Goal: Transaction & Acquisition: Purchase product/service

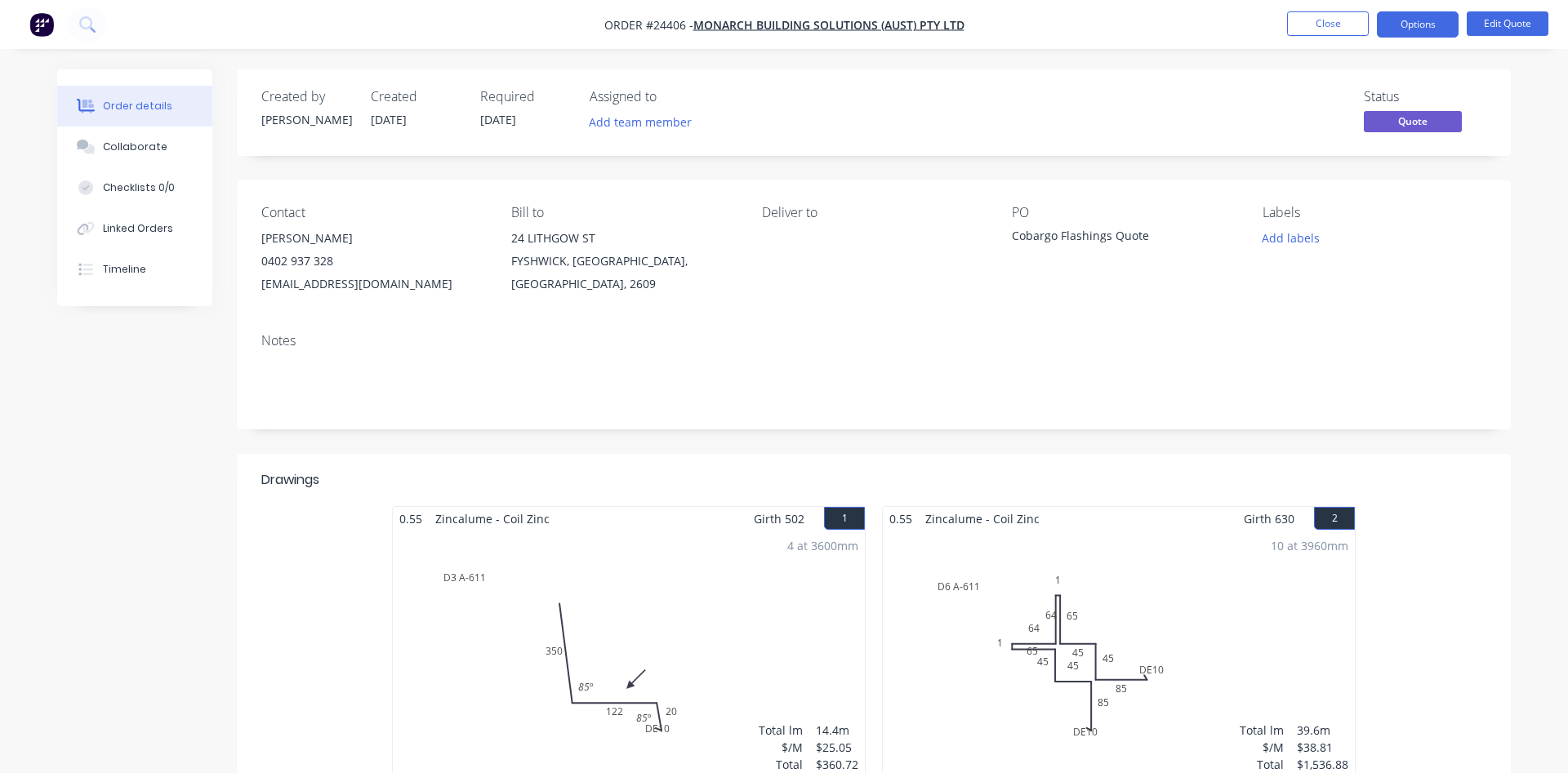
scroll to position [333, 0]
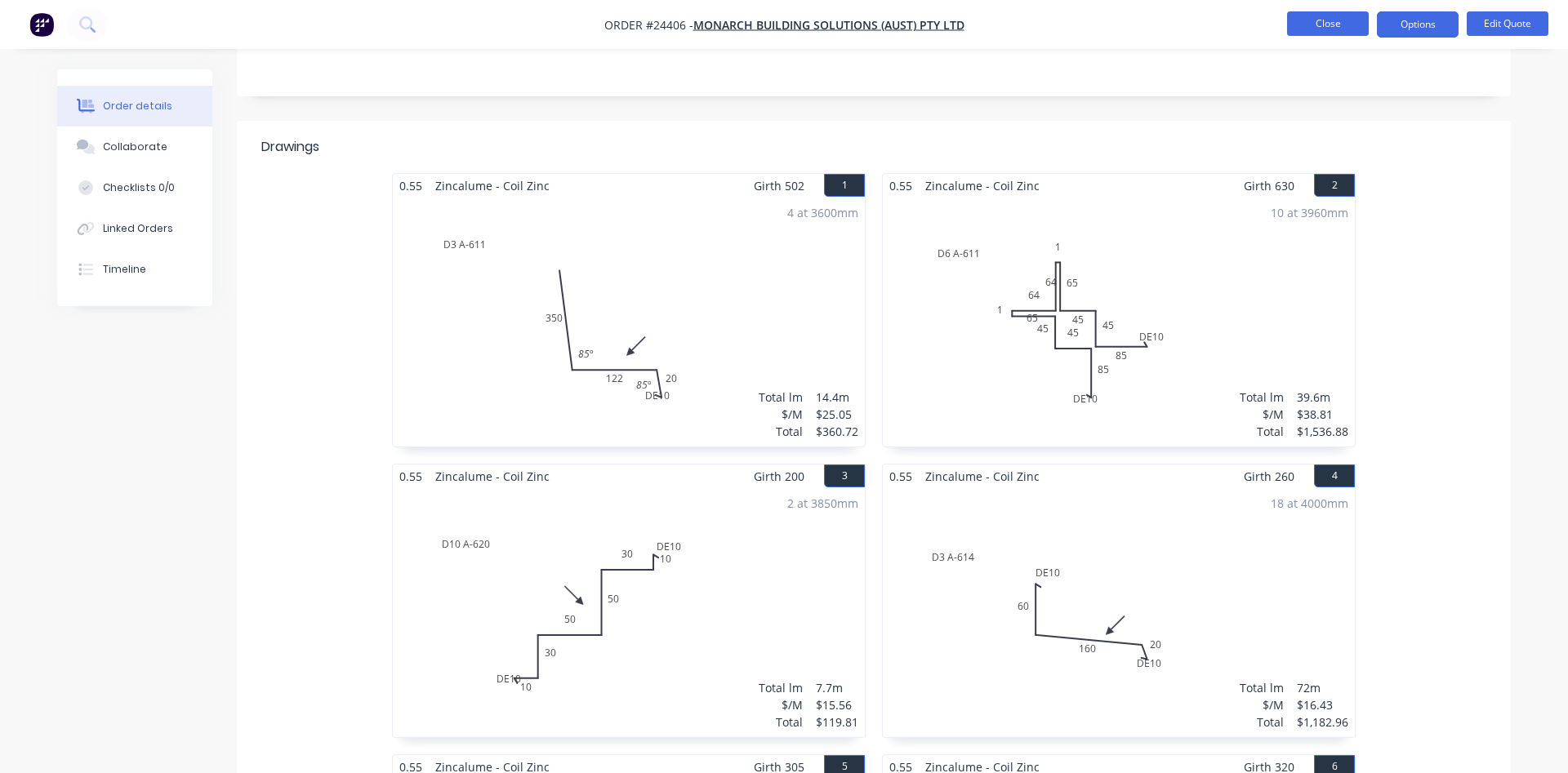
click at [1307, 13] on button "Close" at bounding box center [1328, 24] width 81 height 25
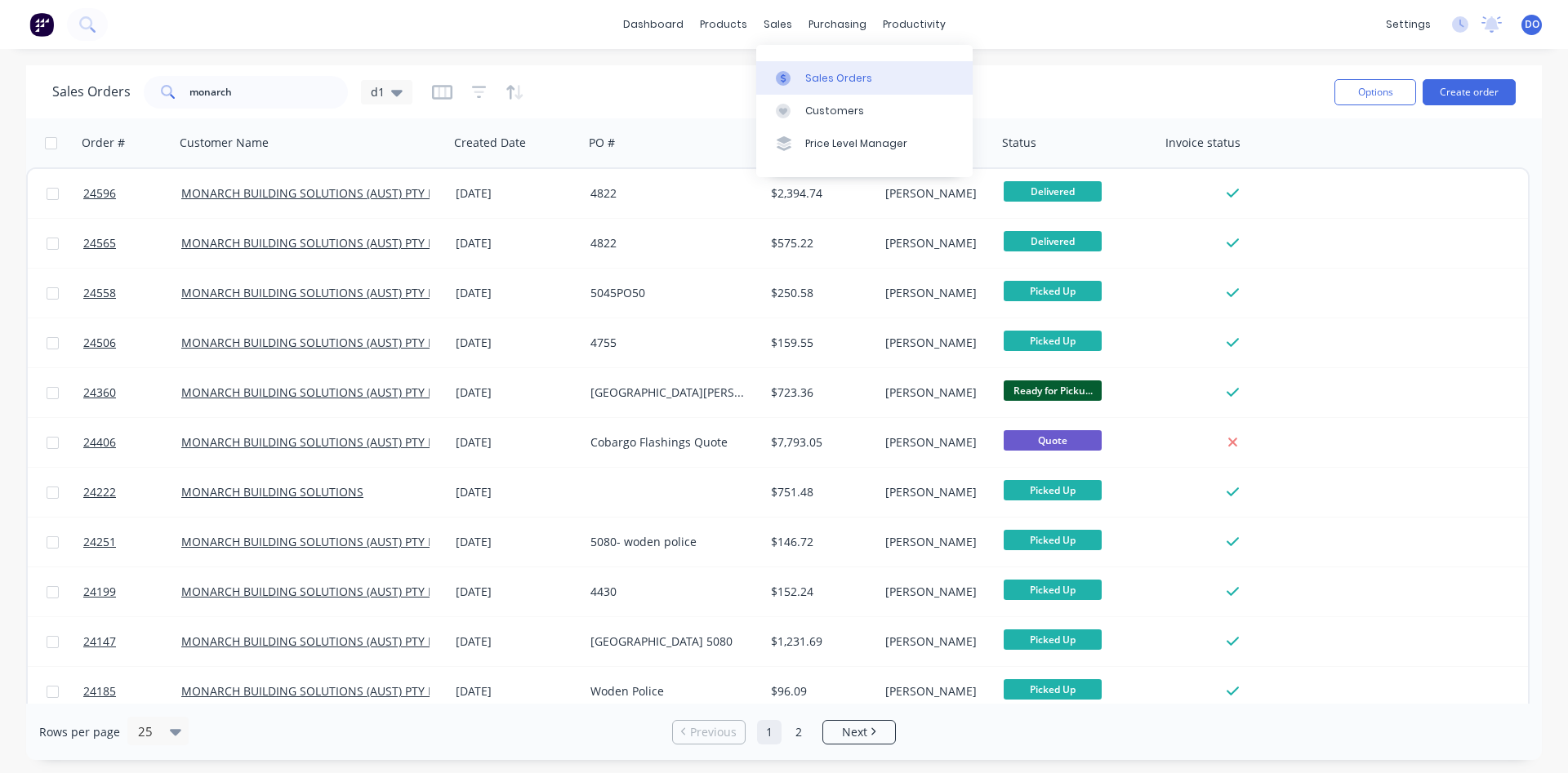
click at [811, 81] on div "Sales Orders" at bounding box center [838, 79] width 67 height 15
drag, startPoint x: 247, startPoint y: 85, endPoint x: 88, endPoint y: 81, distance: 159.1
click at [189, 81] on input "monarch" at bounding box center [269, 92] width 159 height 33
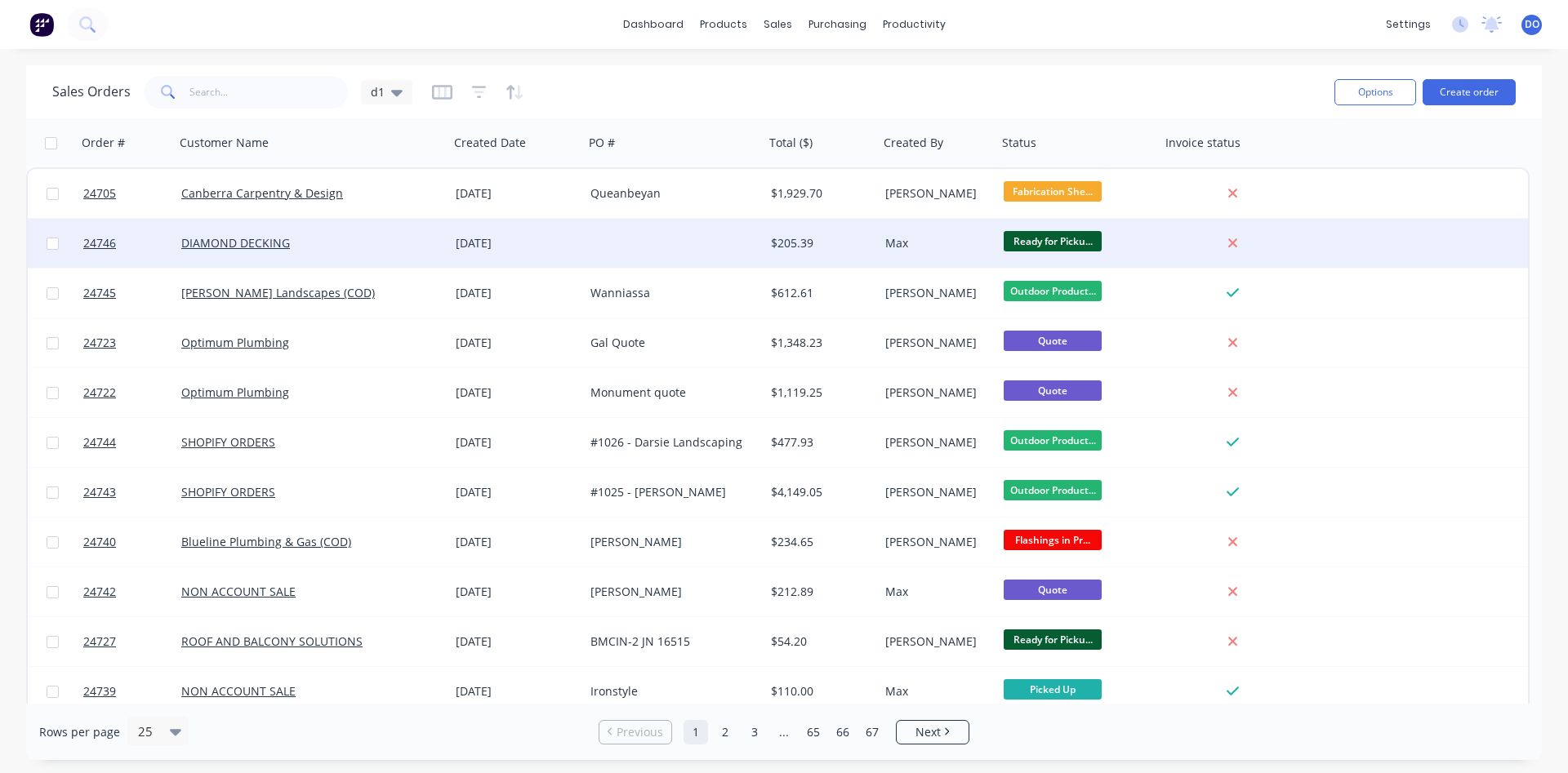
click at [560, 238] on div "[DATE]" at bounding box center [516, 243] width 122 height 16
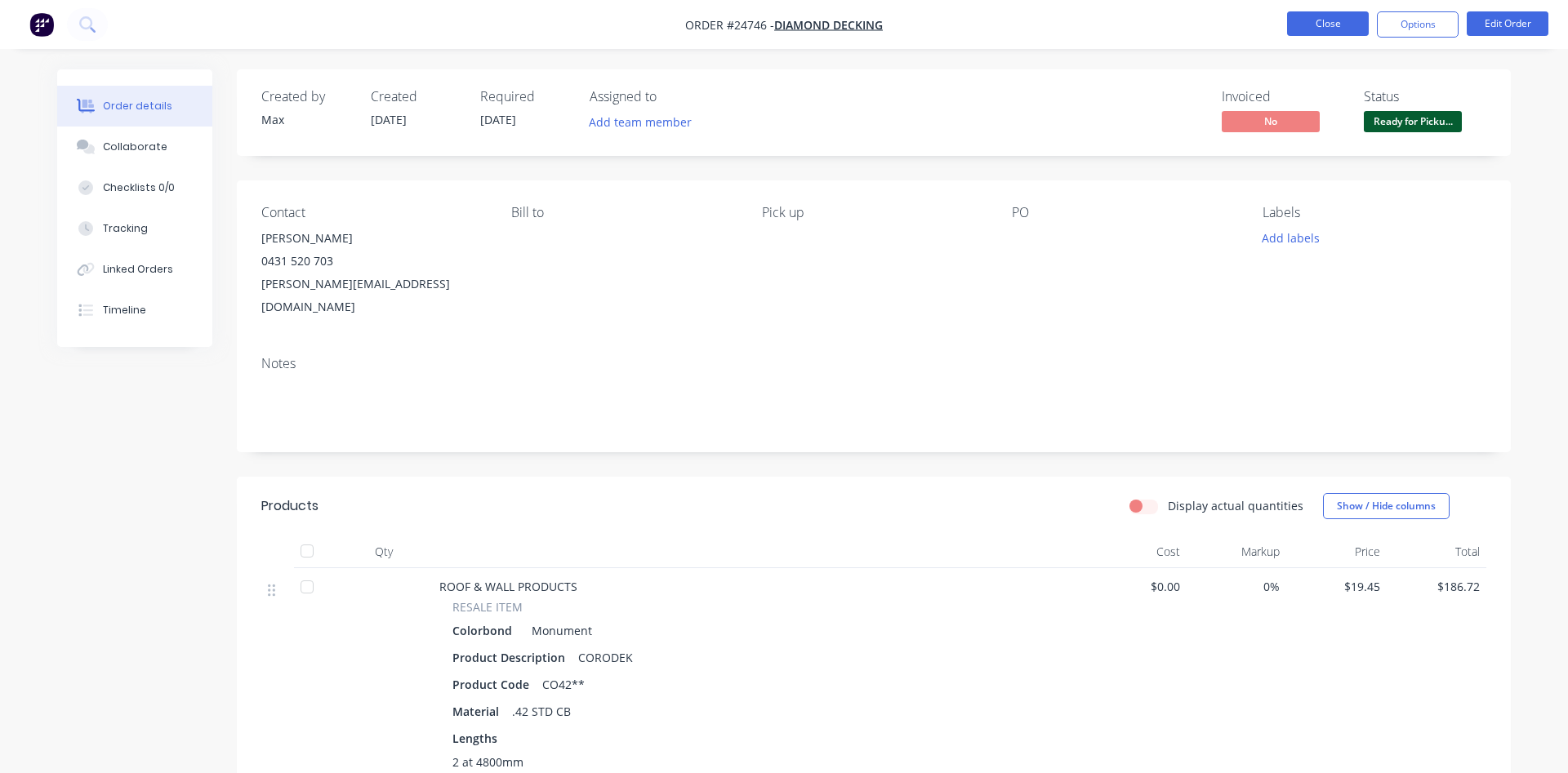
click at [1298, 19] on button "Close" at bounding box center [1328, 24] width 81 height 25
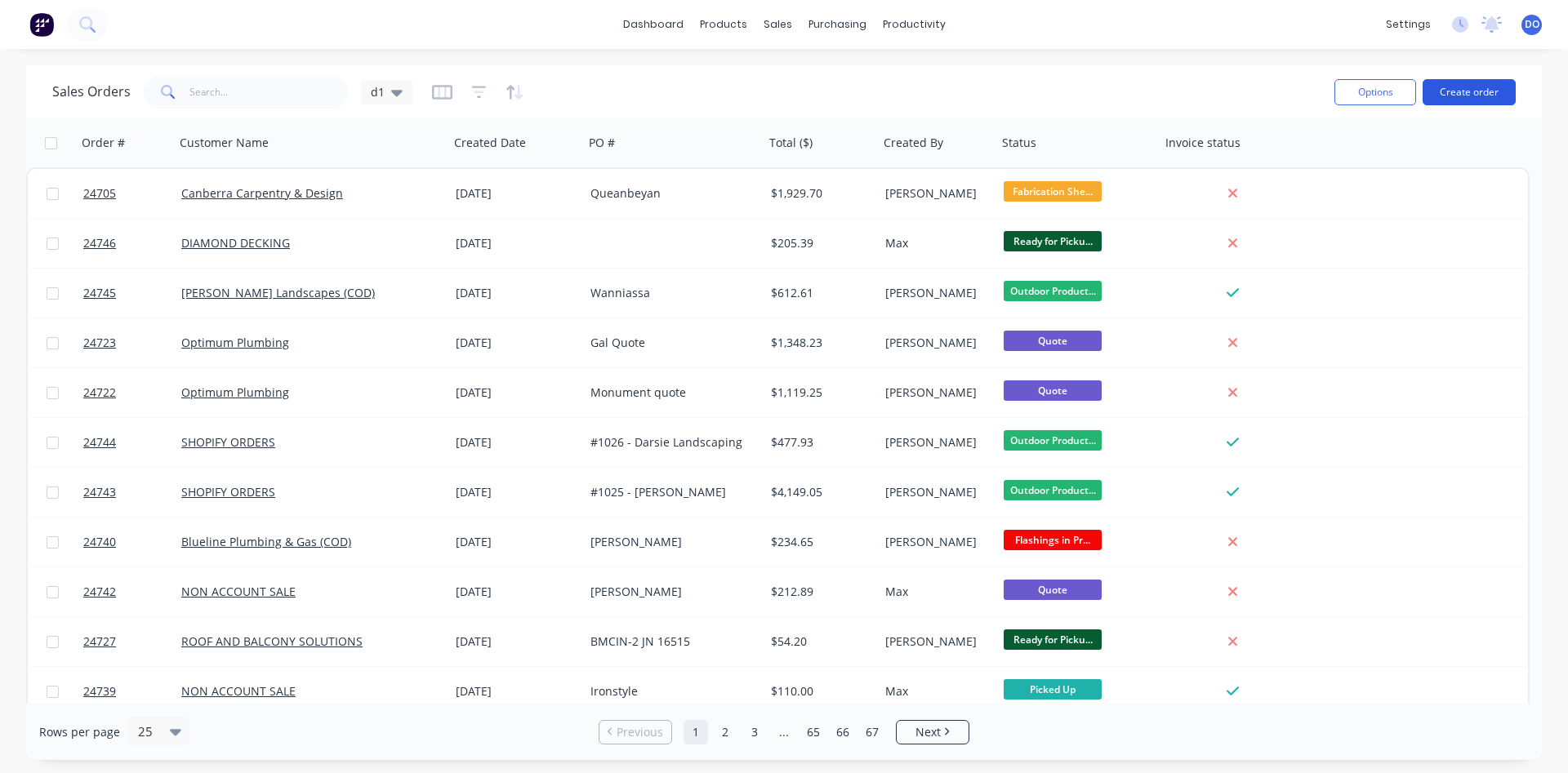
click at [1478, 94] on button "Create order" at bounding box center [1469, 92] width 93 height 26
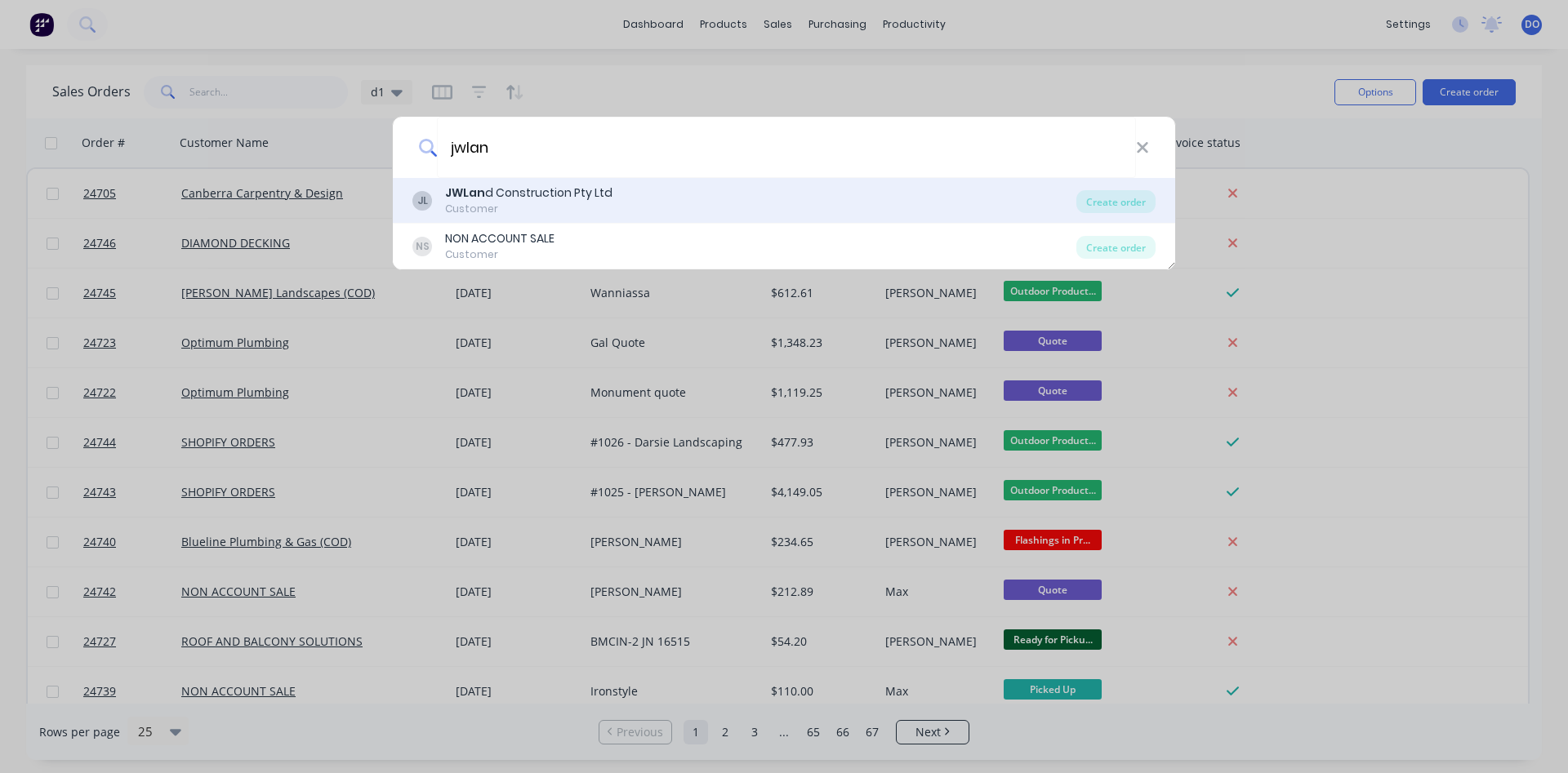
type input "jwlan"
click at [518, 195] on div "JWLan d Construction Pty Ltd" at bounding box center [528, 193] width 167 height 17
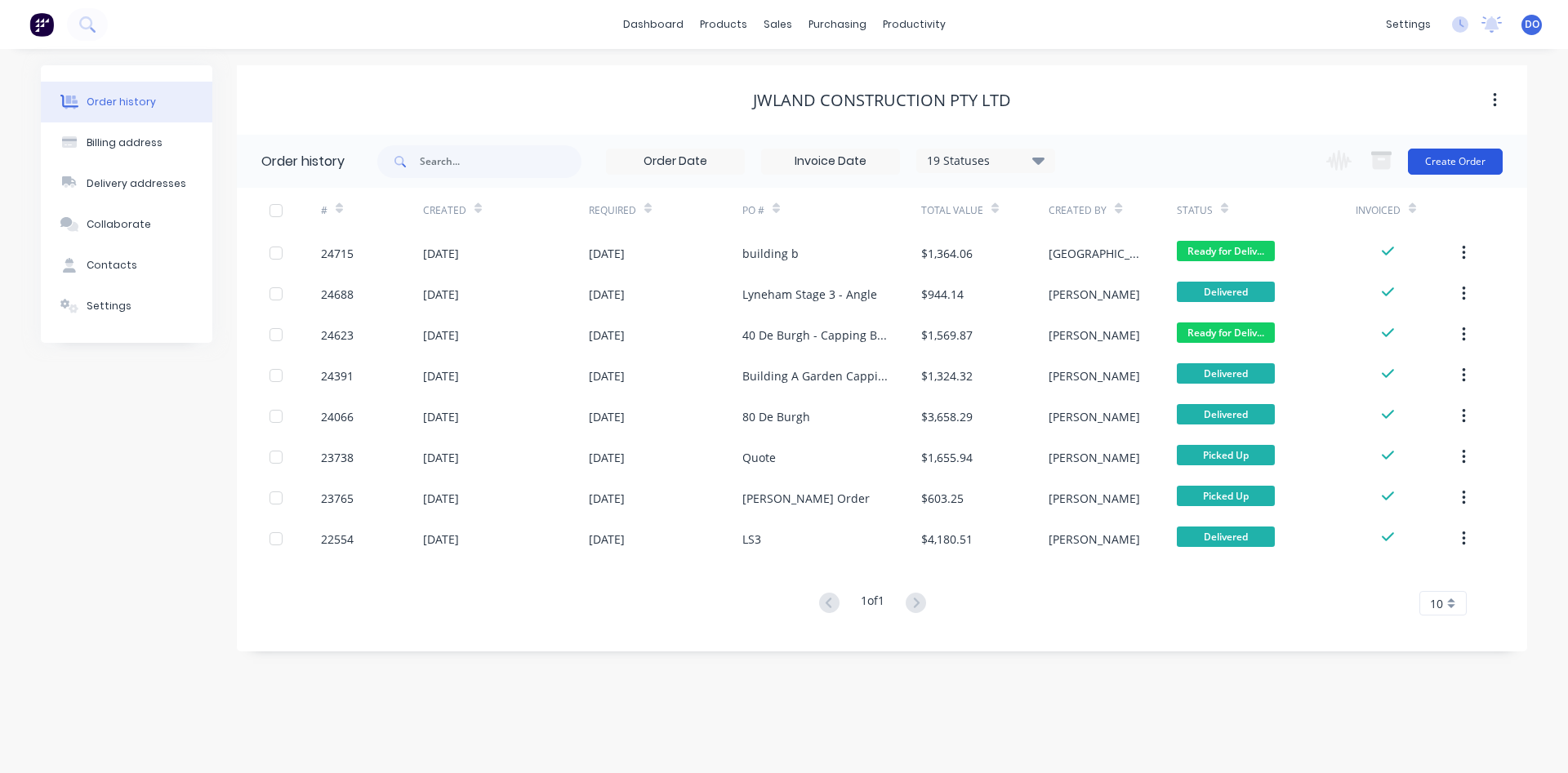
click at [1466, 157] on button "Create Order" at bounding box center [1456, 162] width 95 height 26
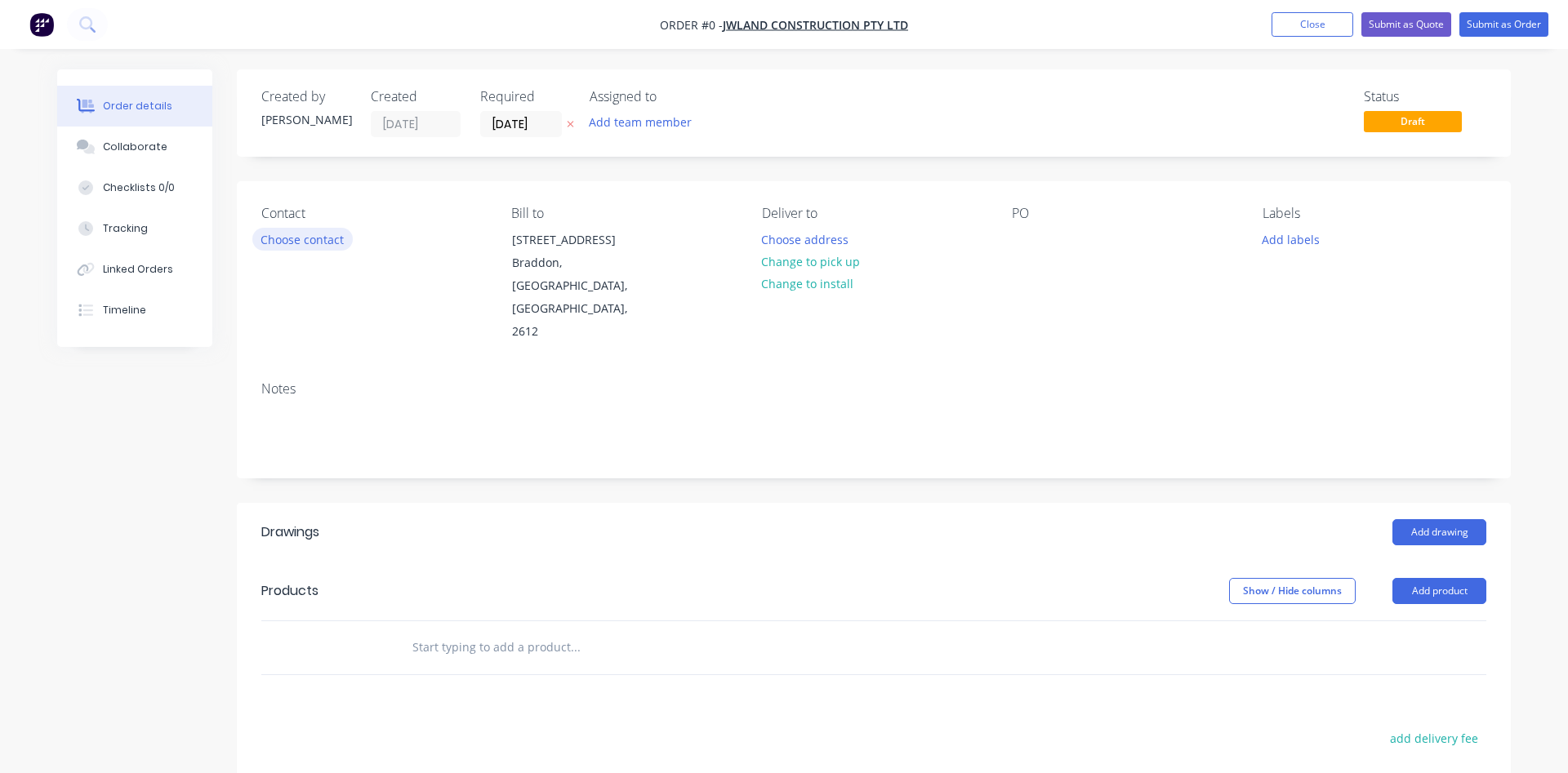
click at [302, 248] on button "Choose contact" at bounding box center [303, 238] width 101 height 22
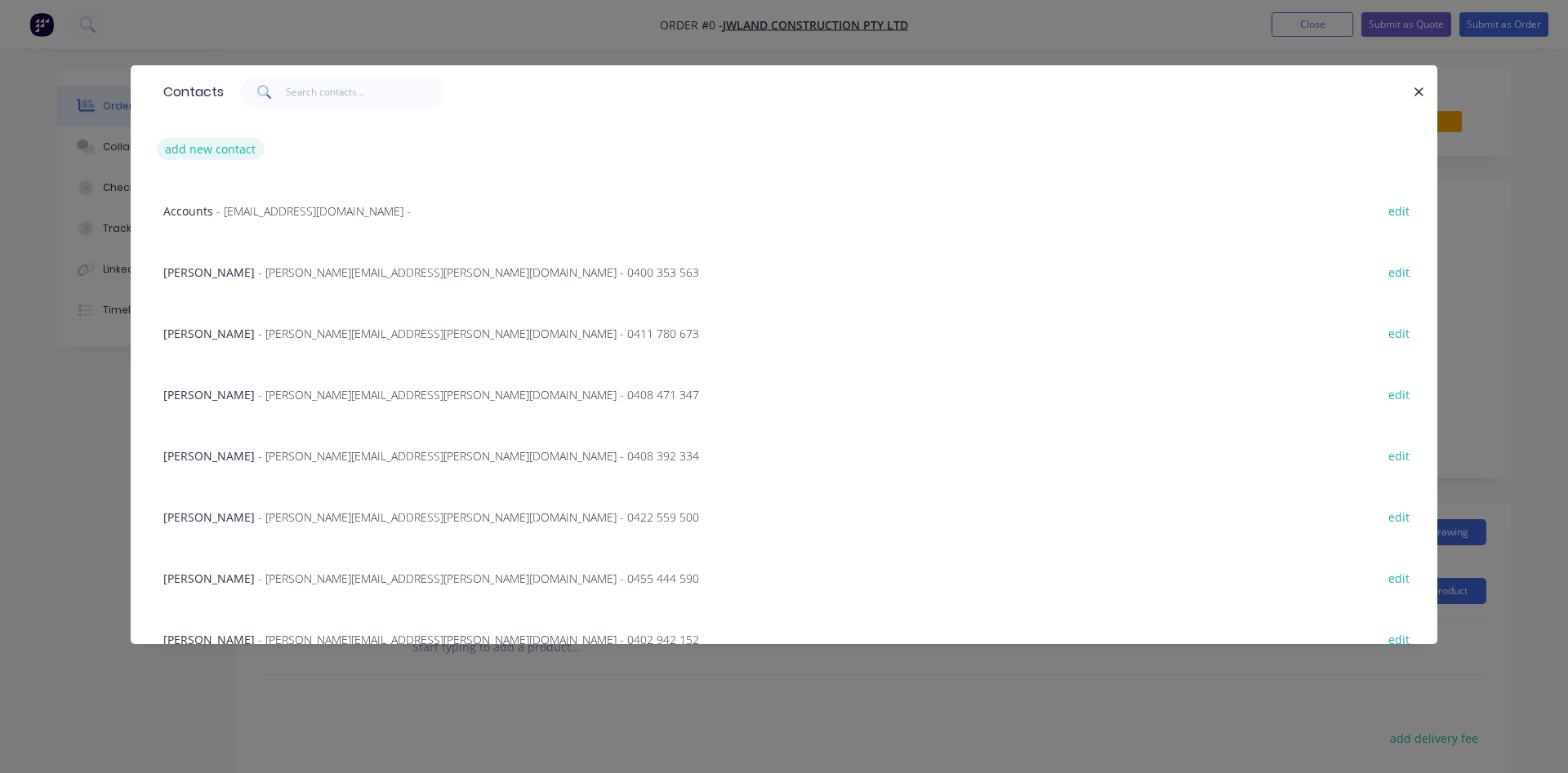
click at [212, 154] on button "add new contact" at bounding box center [210, 149] width 108 height 22
select select "AU"
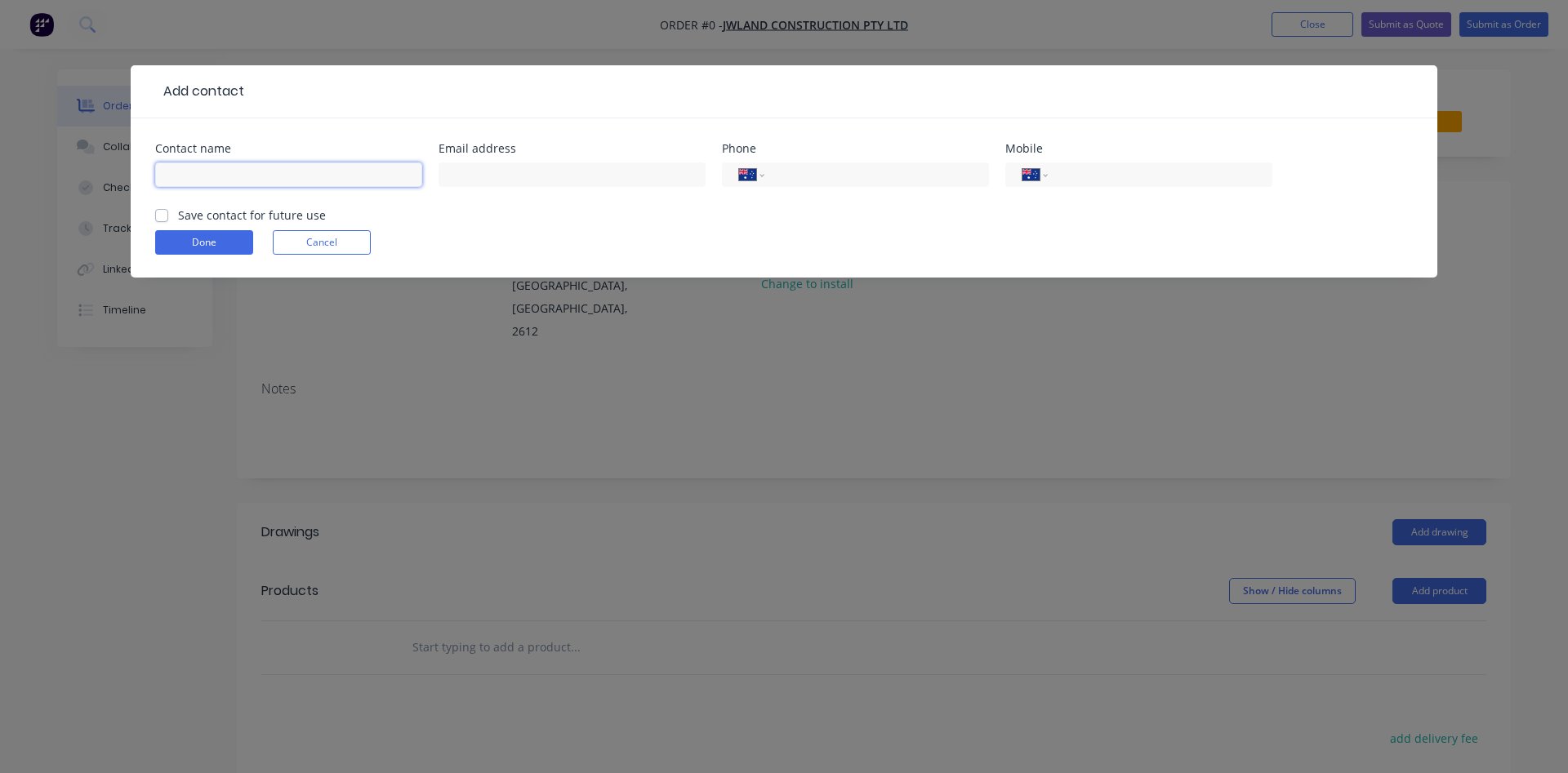
click at [277, 178] on input "text" at bounding box center [289, 175] width 267 height 25
type input "[PERSON_NAME]"
type input "[EMAIL_ADDRESS][PERSON_NAME][DOMAIN_NAME]"
type input "0448 330 931"
click at [178, 217] on label "Save contact for future use" at bounding box center [252, 215] width 148 height 17
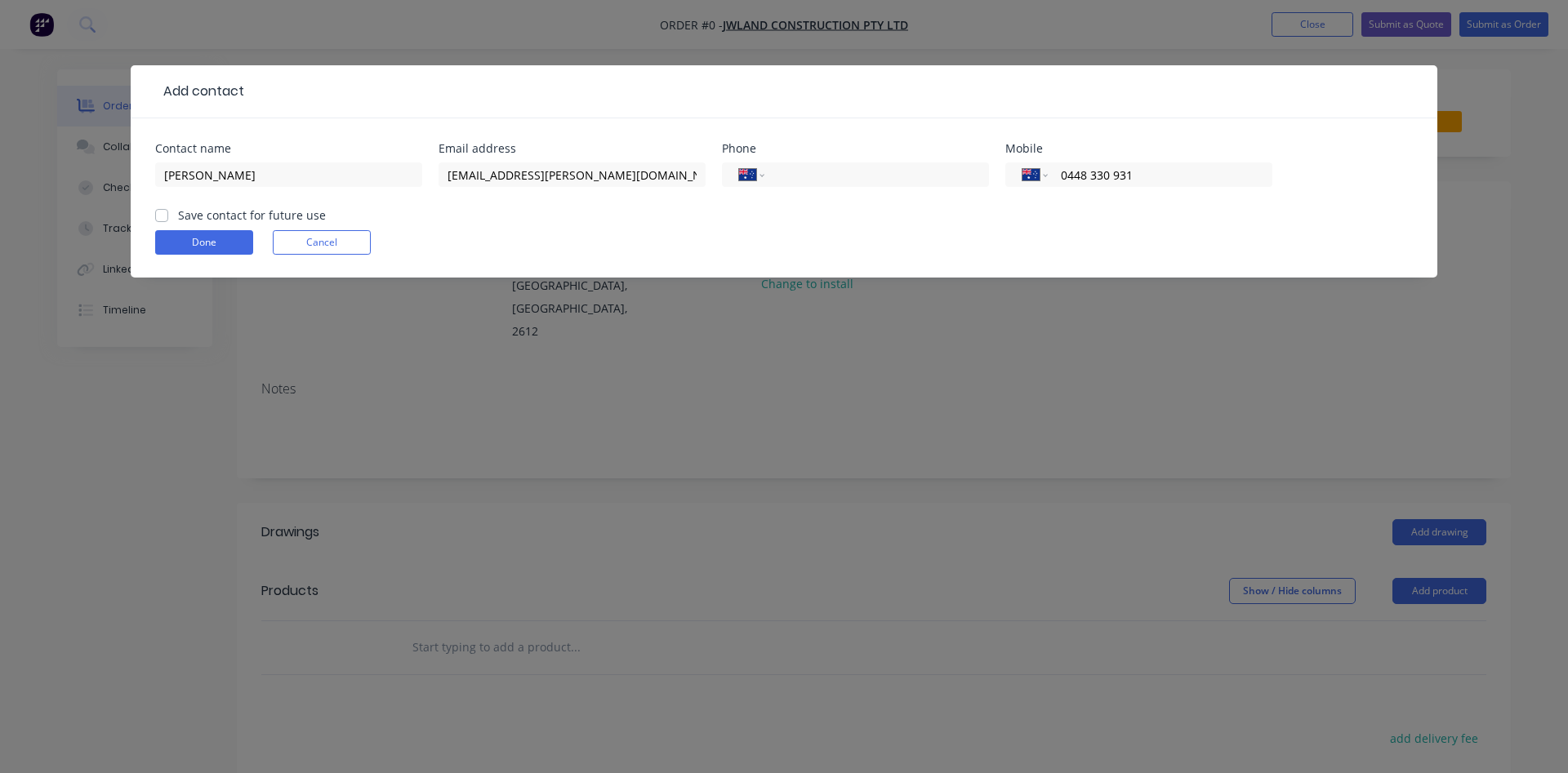
click at [158, 217] on input "Save contact for future use" at bounding box center [162, 214] width 13 height 16
checkbox input "true"
click at [191, 245] on button "Done" at bounding box center [204, 242] width 98 height 25
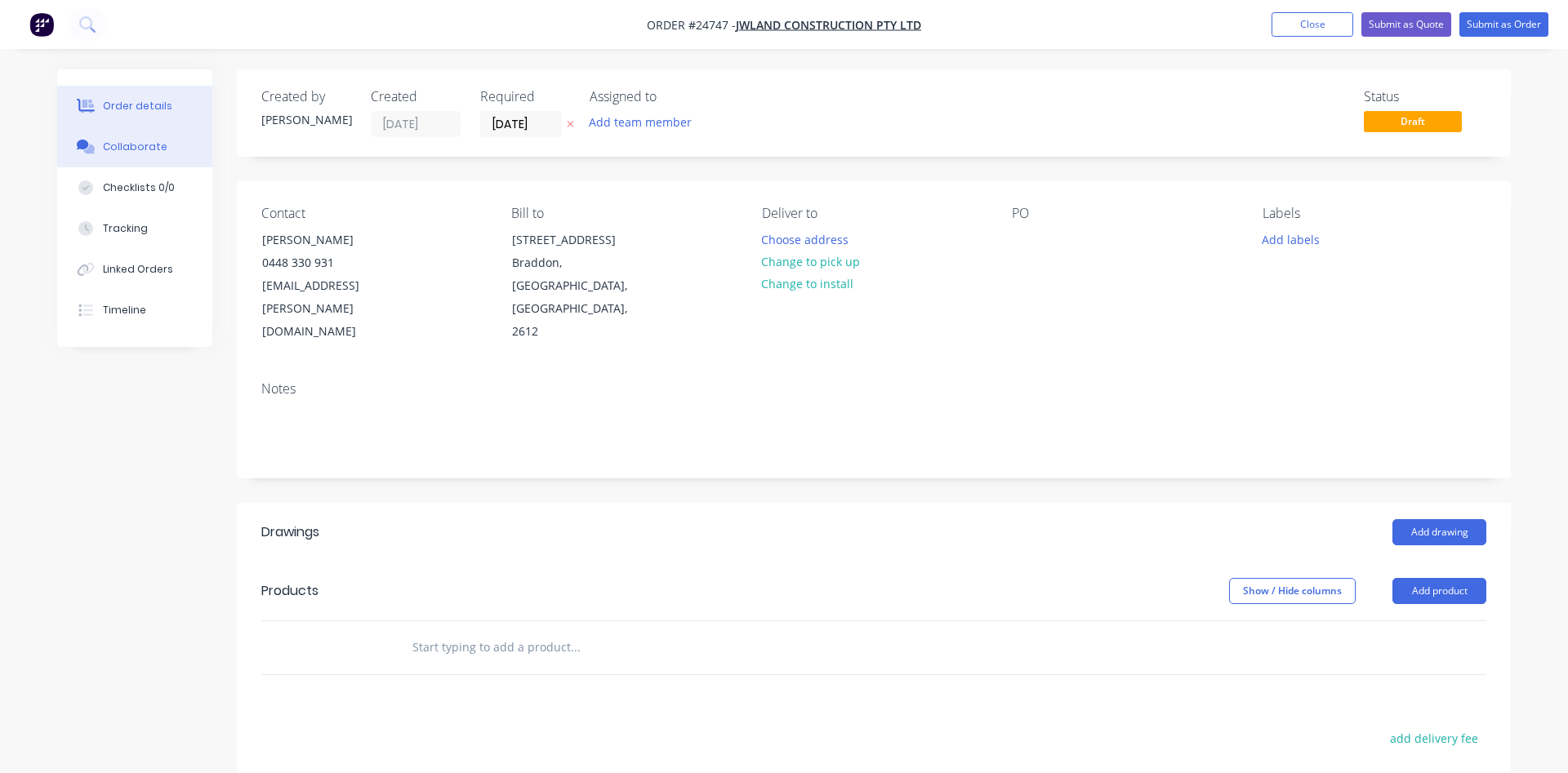
click at [119, 150] on div "Collaborate" at bounding box center [135, 147] width 65 height 15
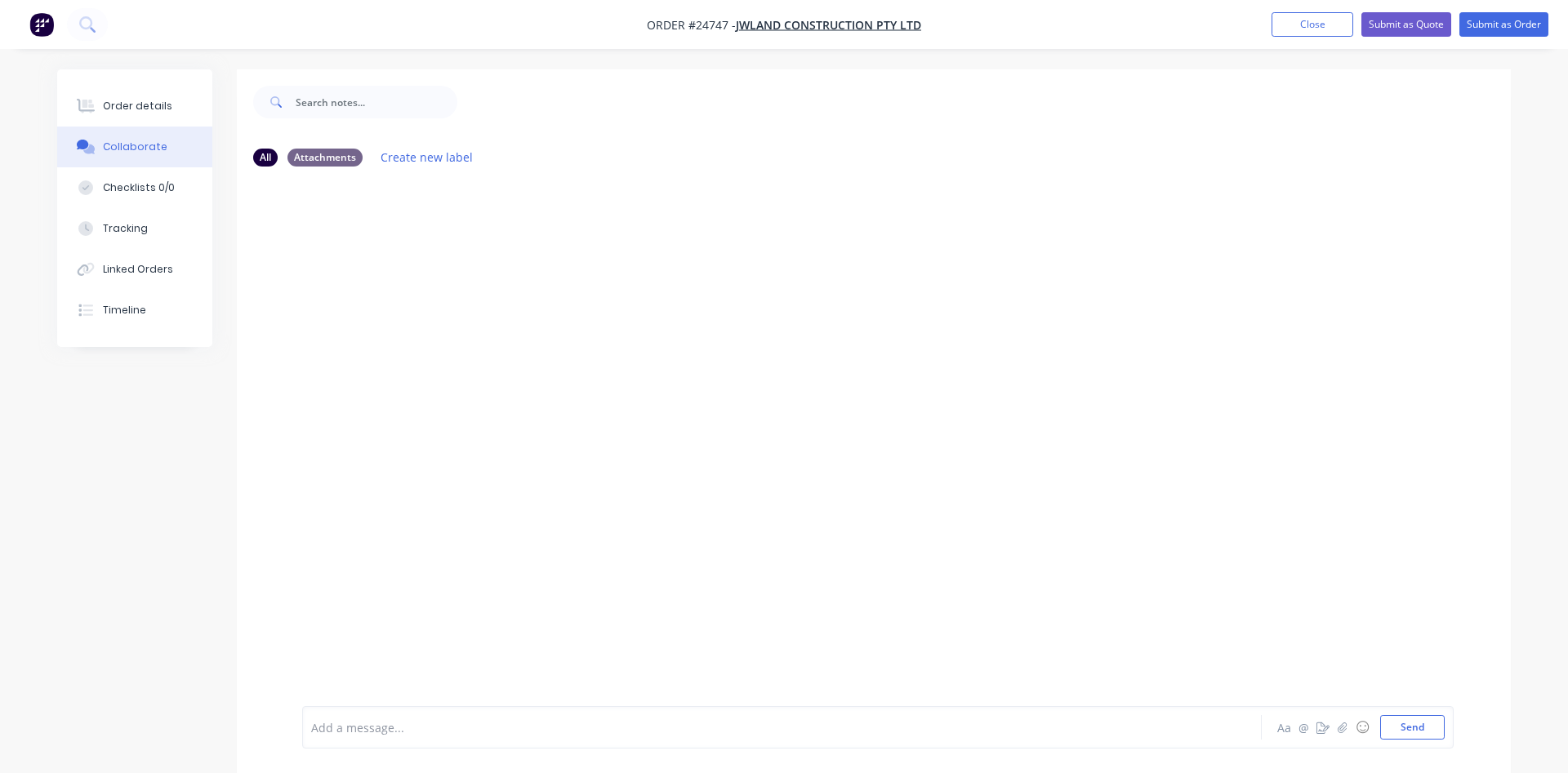
scroll to position [25, 0]
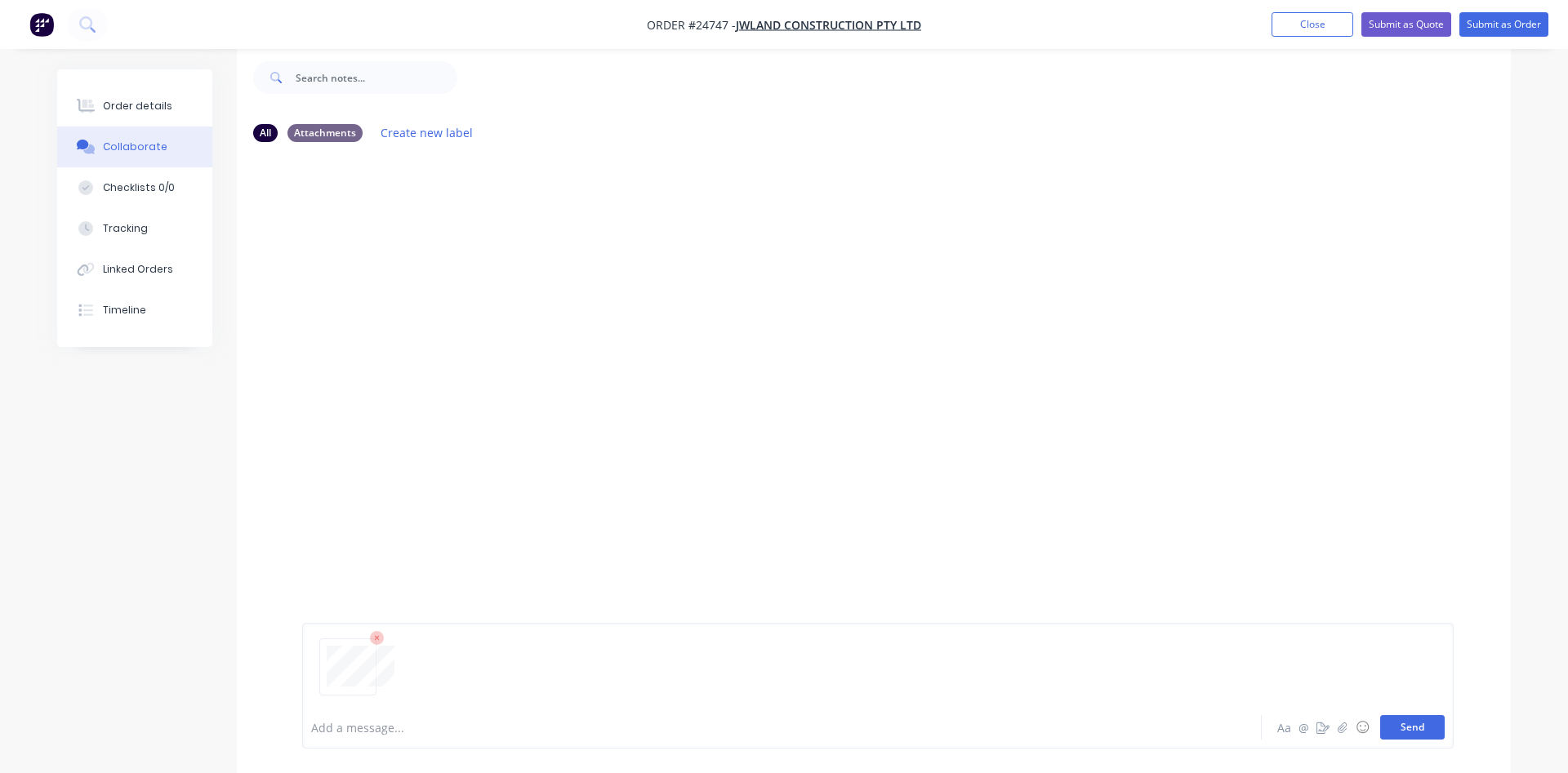
click at [1421, 723] on button "Send" at bounding box center [1413, 726] width 65 height 25
click at [144, 101] on div "Order details" at bounding box center [138, 106] width 69 height 15
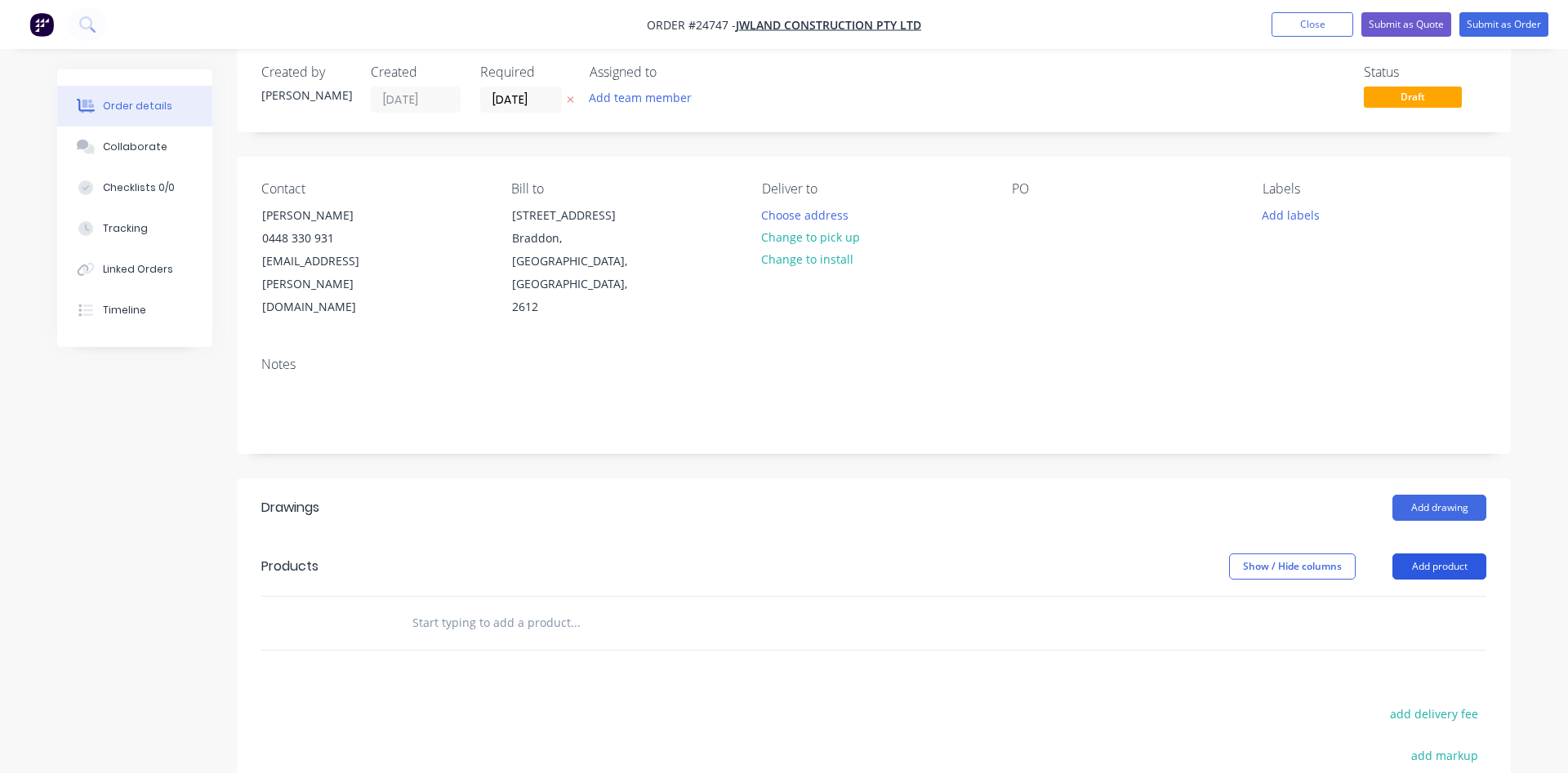
click at [1442, 565] on button "Add product" at bounding box center [1439, 567] width 94 height 26
click at [1034, 211] on div at bounding box center [1025, 215] width 27 height 24
drag, startPoint x: 1013, startPoint y: 220, endPoint x: 1033, endPoint y: 208, distance: 23.3
click at [1021, 217] on div at bounding box center [1025, 215] width 27 height 24
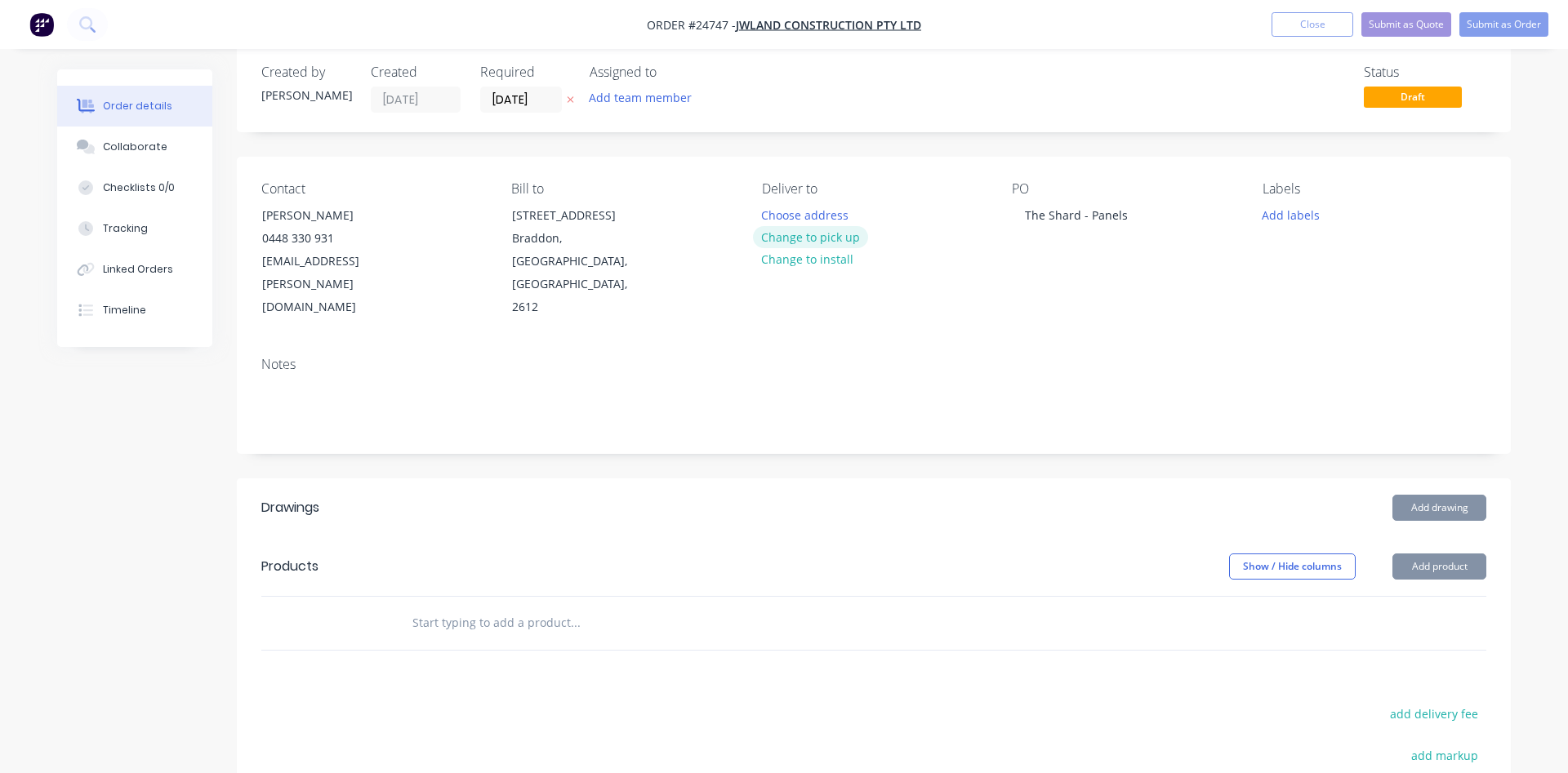
click at [837, 239] on button "Change to pick up" at bounding box center [811, 237] width 116 height 22
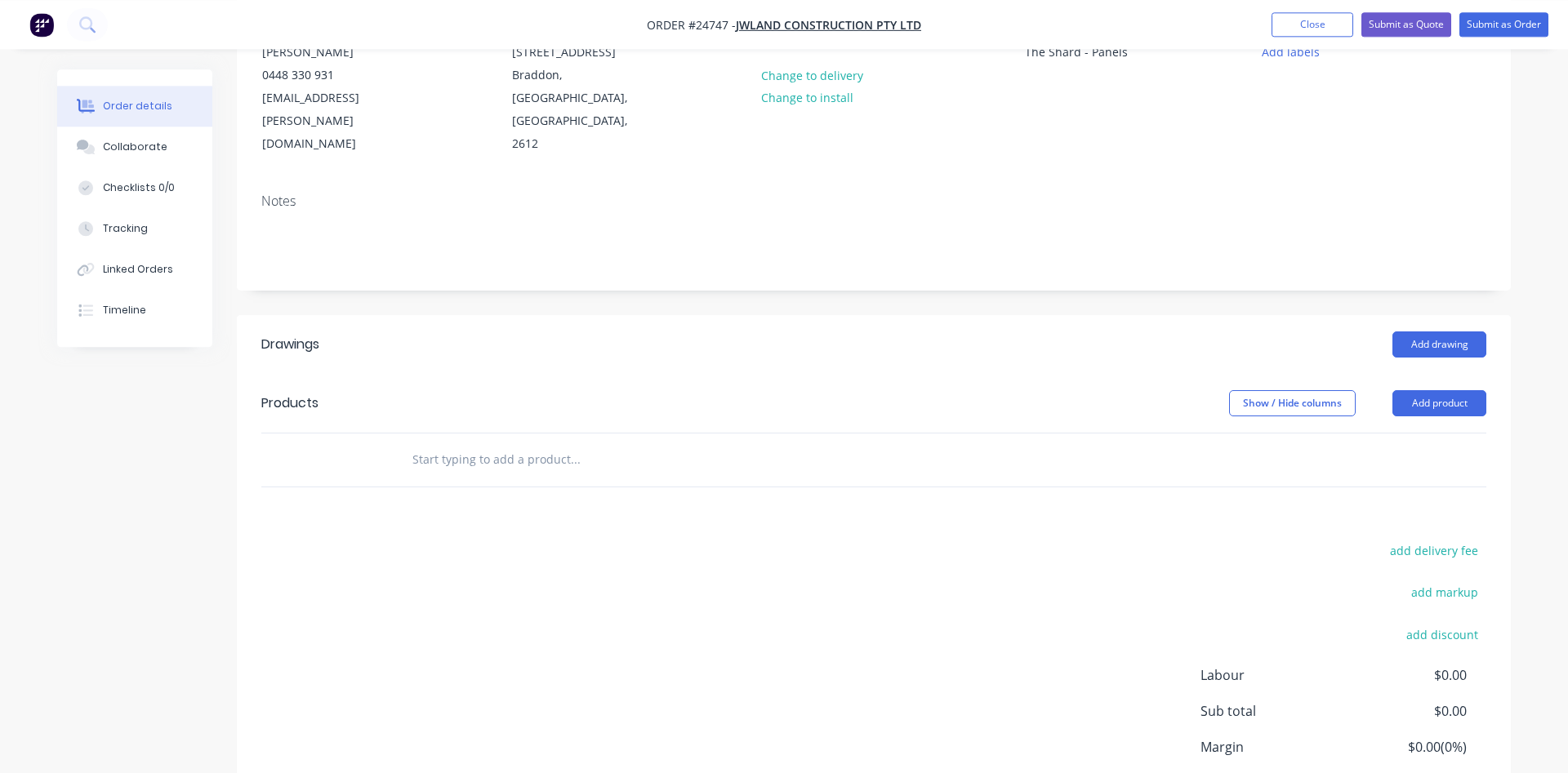
scroll to position [191, 0]
click at [1450, 403] on button "Add product" at bounding box center [1439, 399] width 94 height 26
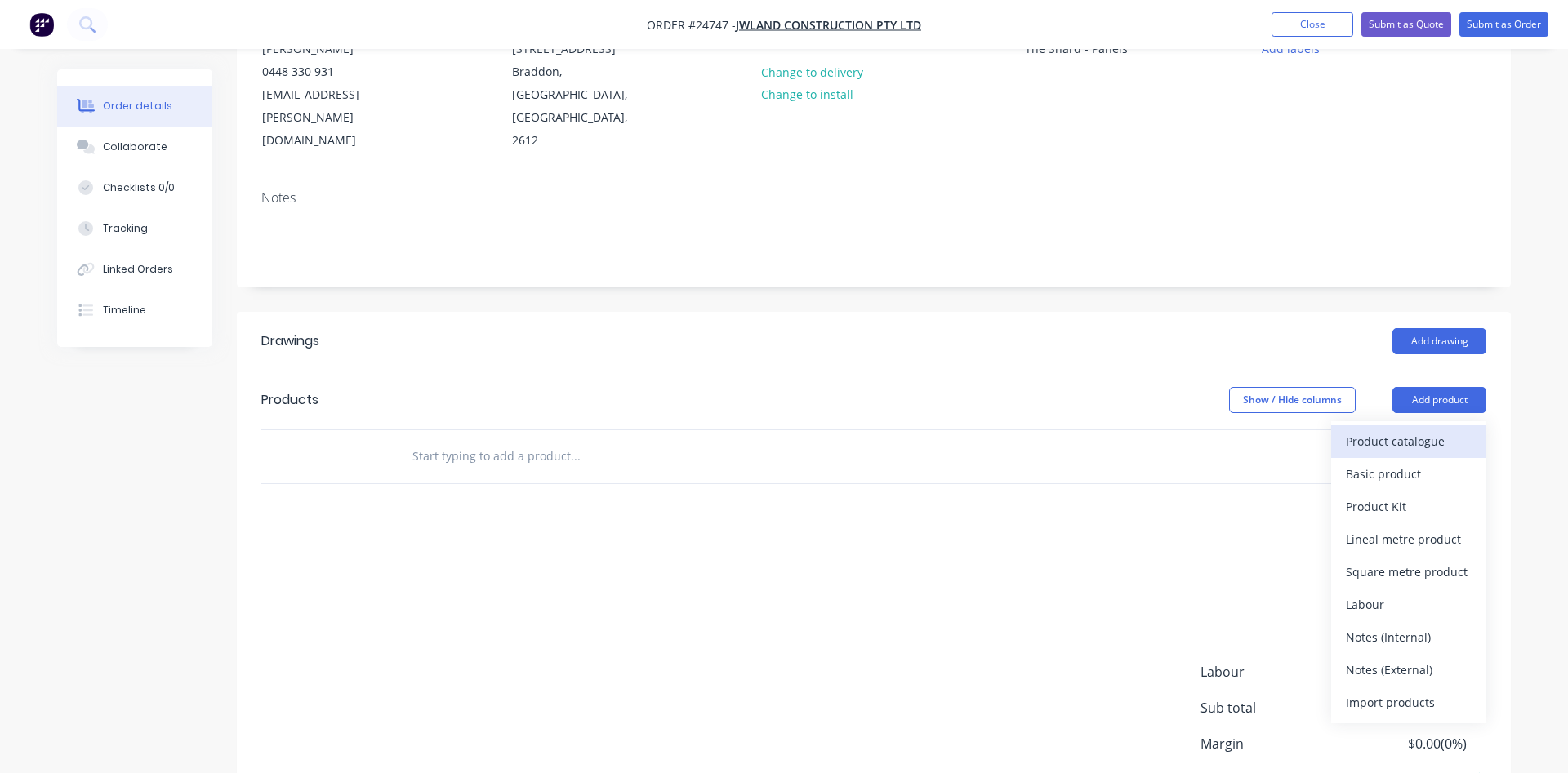
click at [1401, 440] on div "Product catalogue" at bounding box center [1409, 441] width 126 height 24
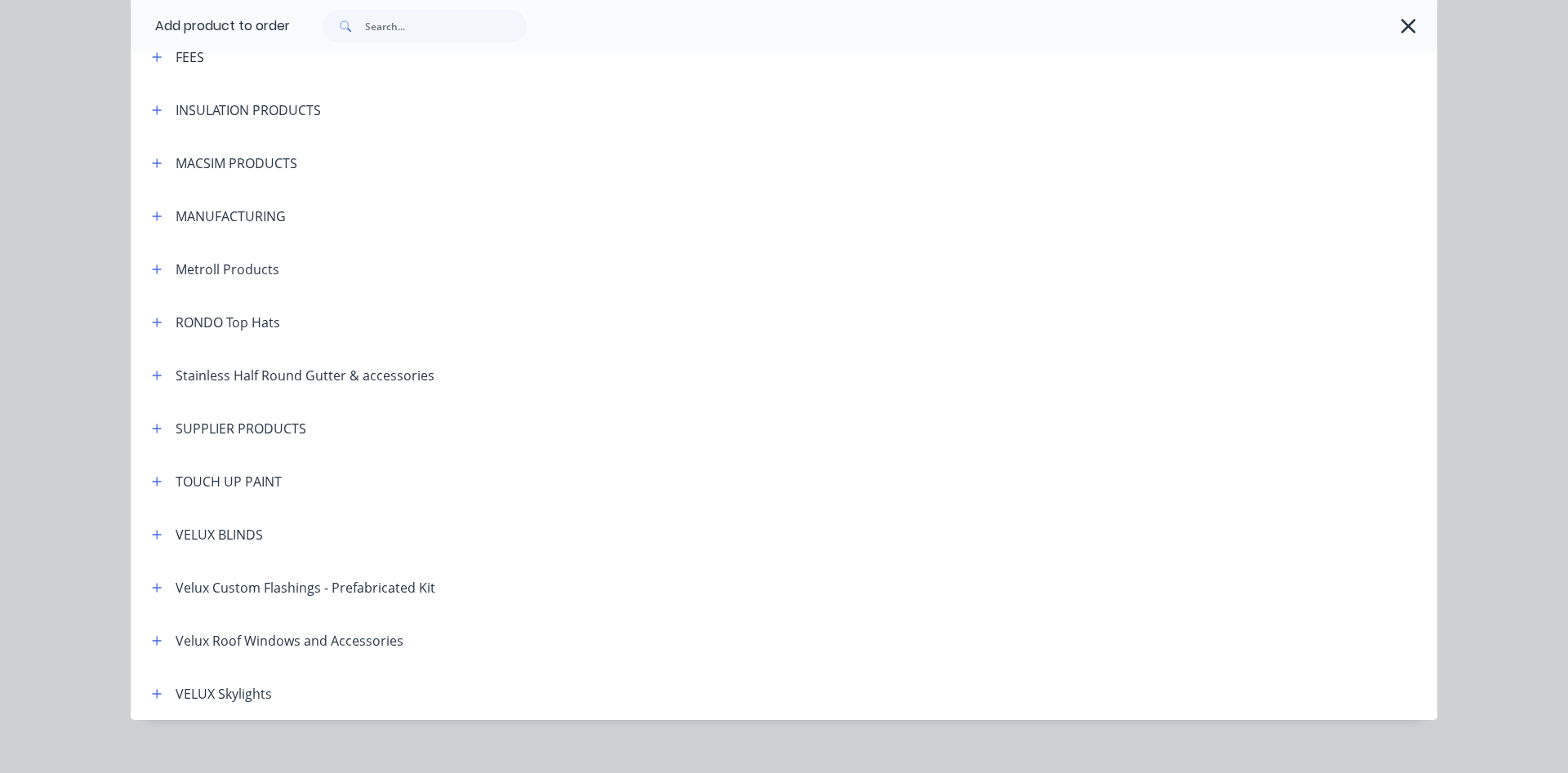
scroll to position [1069, 0]
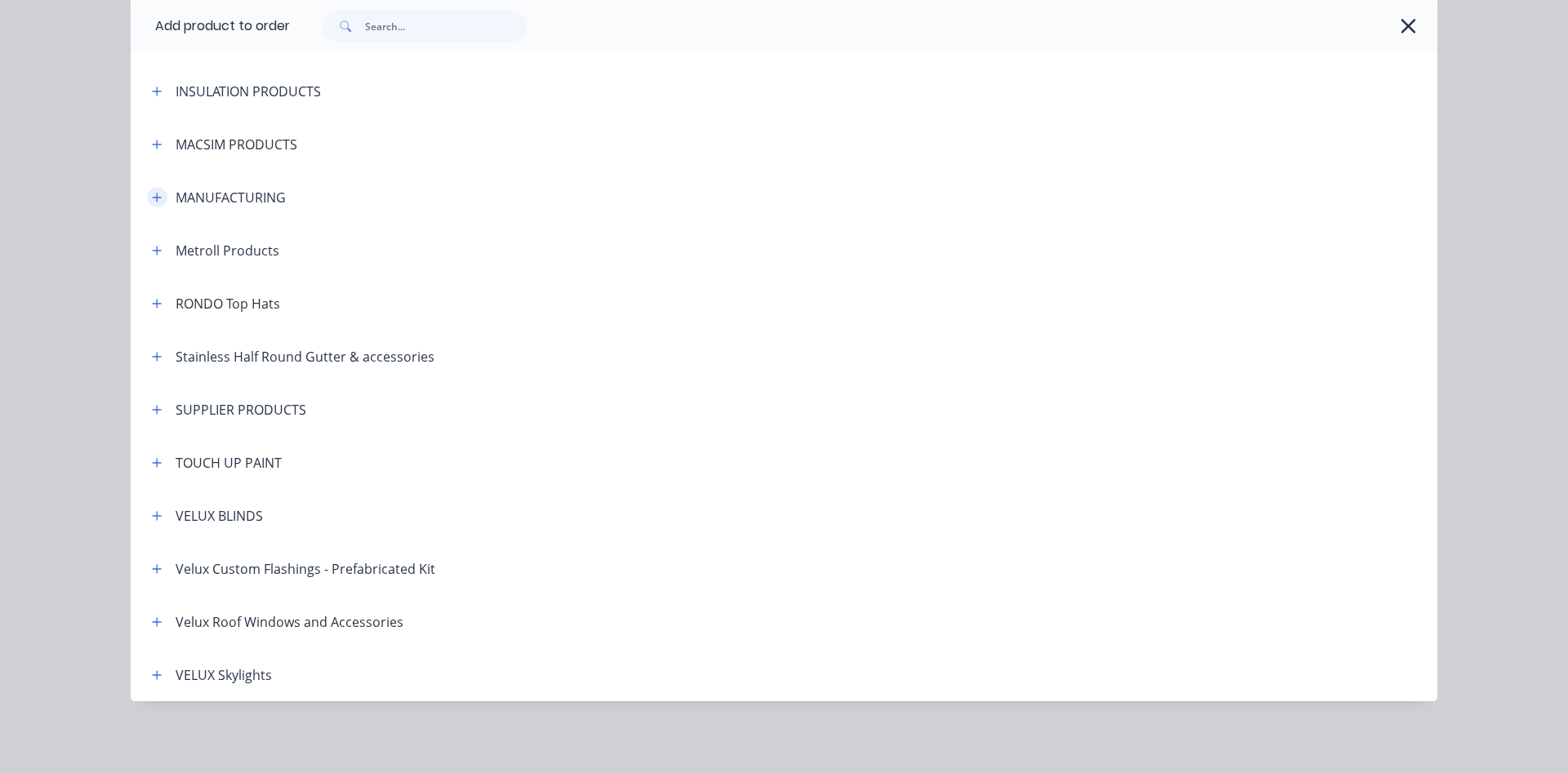
click at [155, 195] on icon "button" at bounding box center [156, 197] width 10 height 12
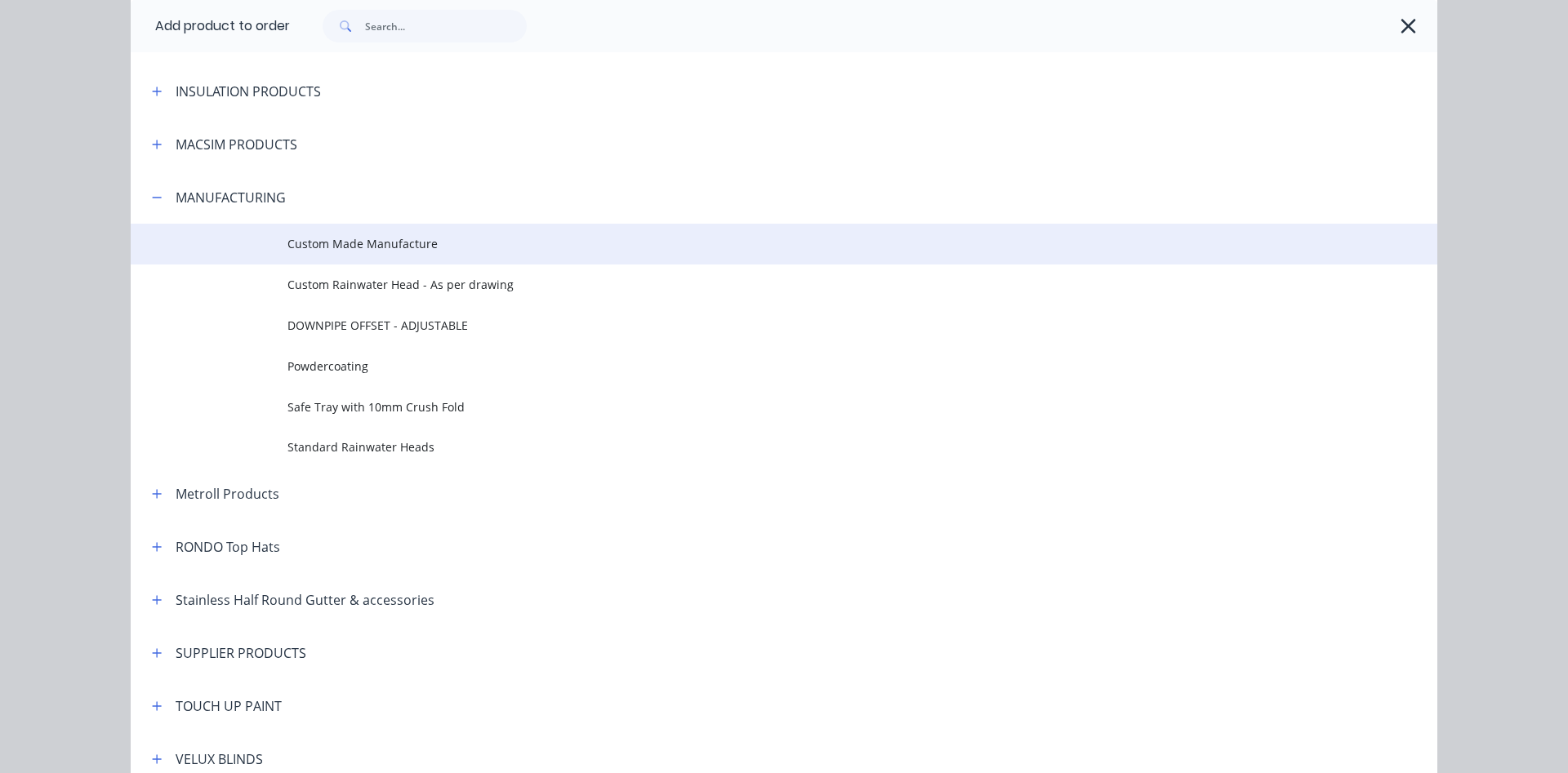
click at [318, 241] on span "Custom Made Manufacture" at bounding box center [747, 243] width 920 height 17
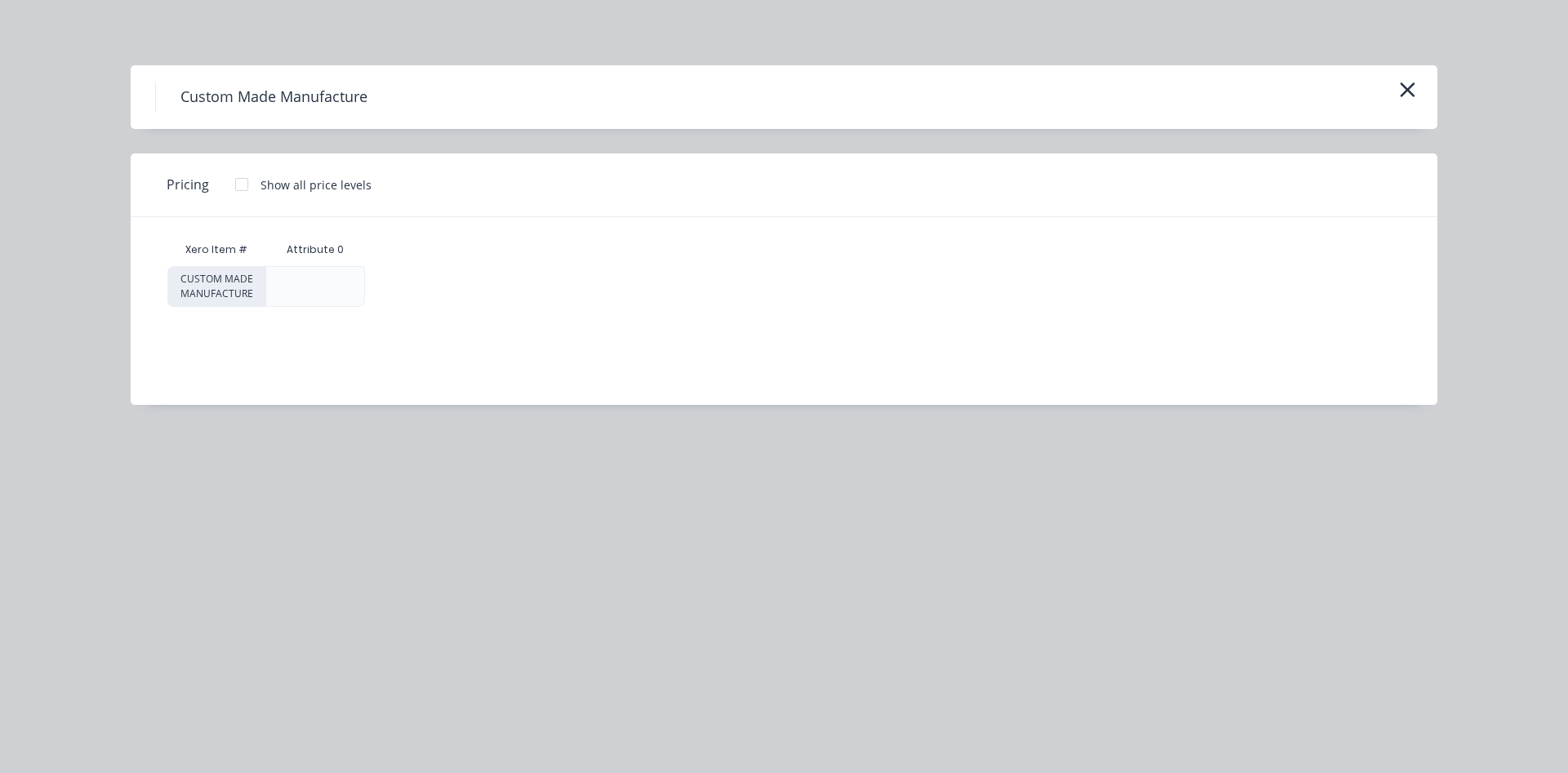
click at [240, 186] on div at bounding box center [242, 185] width 33 height 33
click at [433, 291] on div "$0.00" at bounding box center [431, 286] width 130 height 39
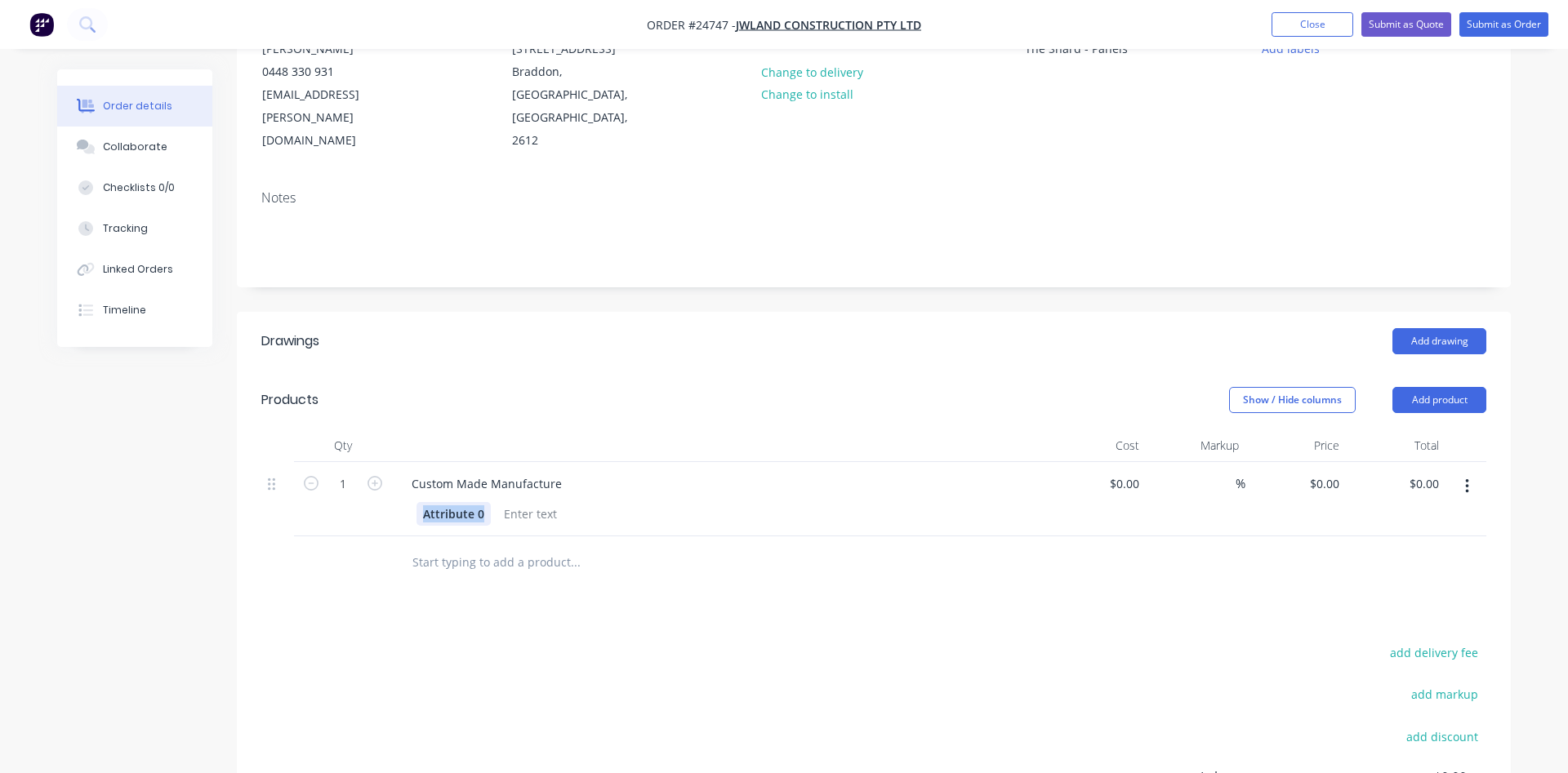
drag, startPoint x: 484, startPoint y: 513, endPoint x: 356, endPoint y: 503, distance: 128.4
click at [417, 503] on div "Attribute 0" at bounding box center [453, 514] width 74 height 24
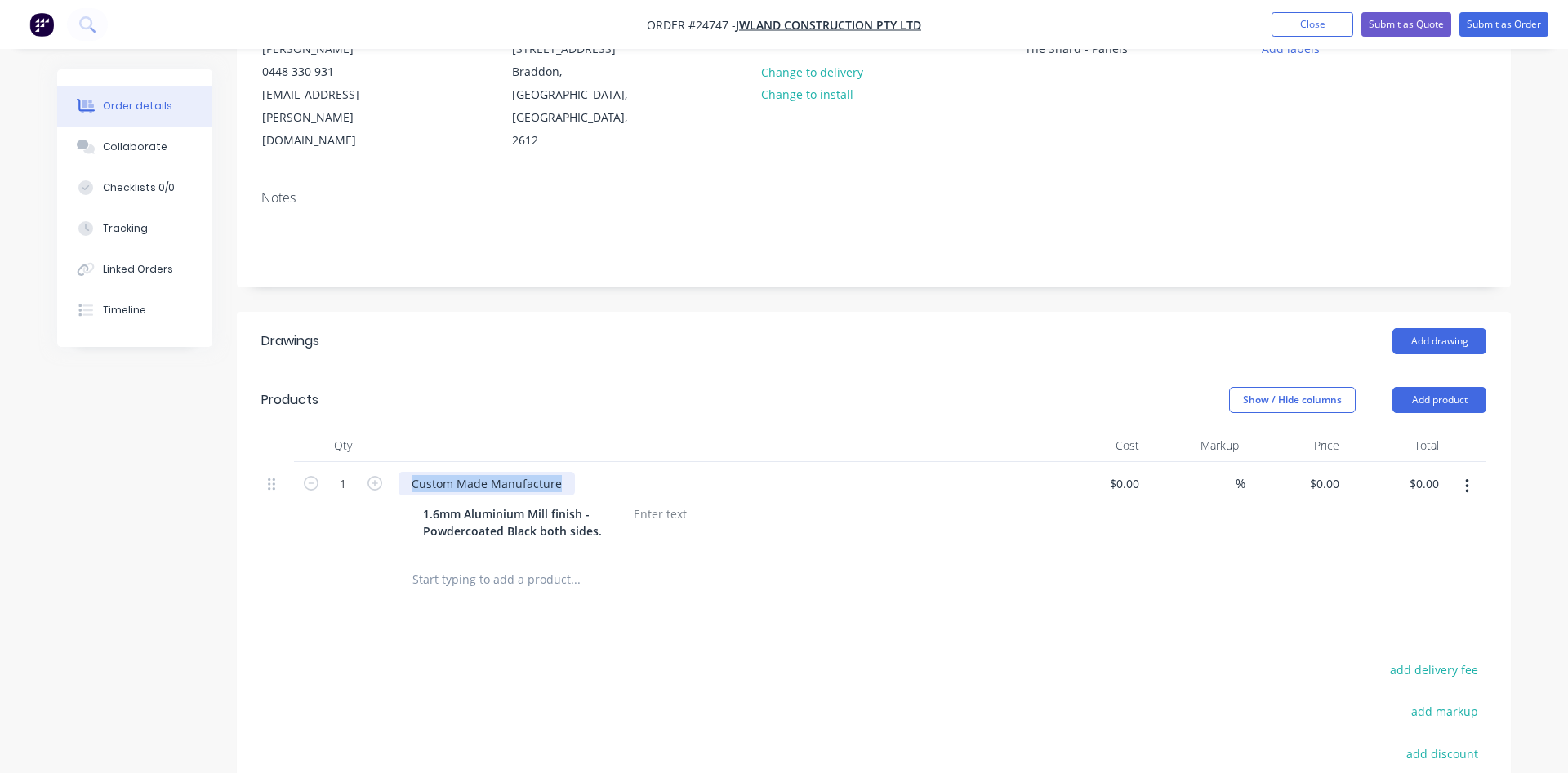
drag, startPoint x: 411, startPoint y: 485, endPoint x: 621, endPoint y: 492, distance: 210.1
click at [575, 492] on div "Custom Made Manufacture" at bounding box center [486, 483] width 176 height 24
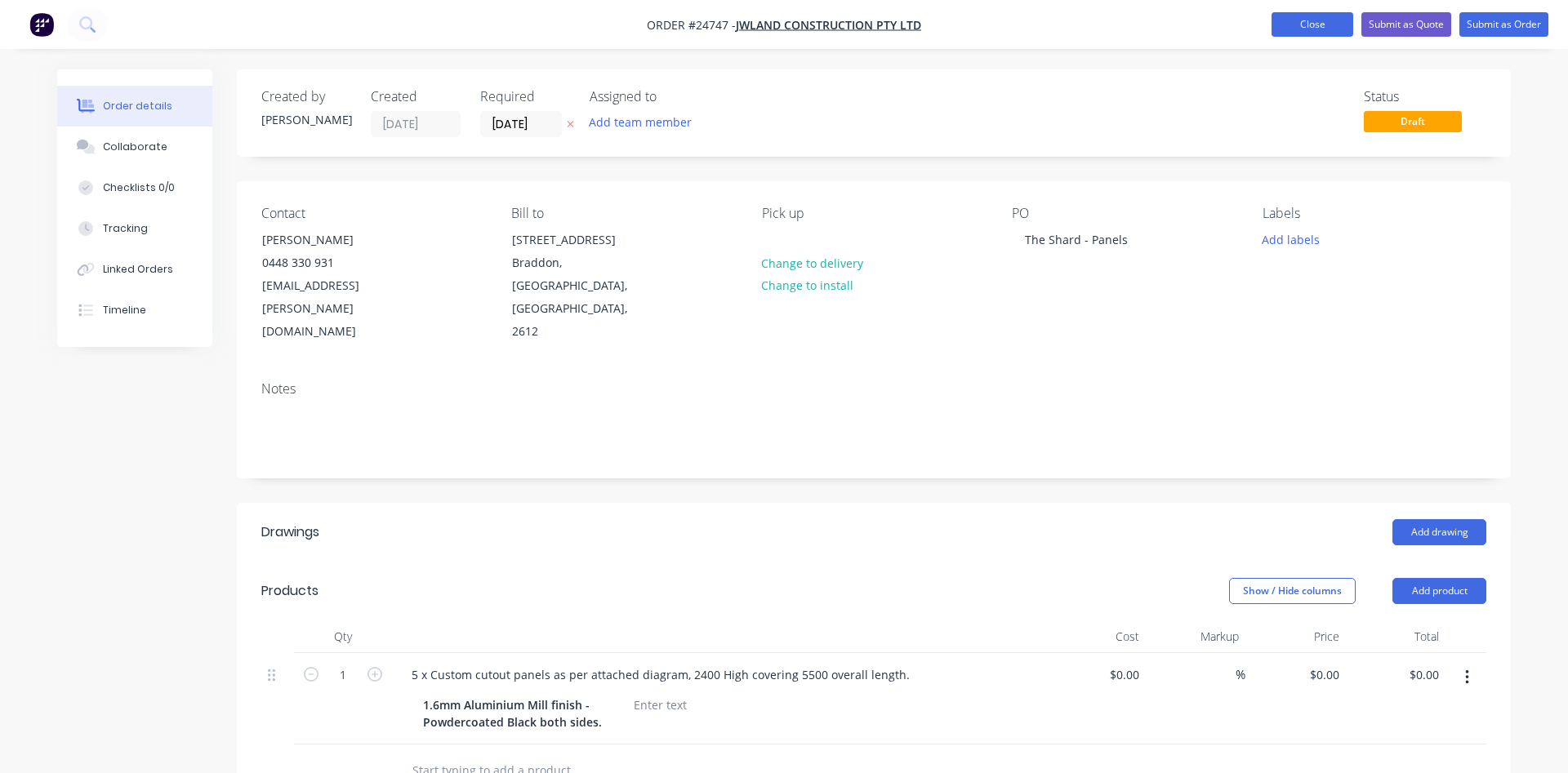
click at [1303, 26] on button "Close" at bounding box center [1312, 24] width 81 height 25
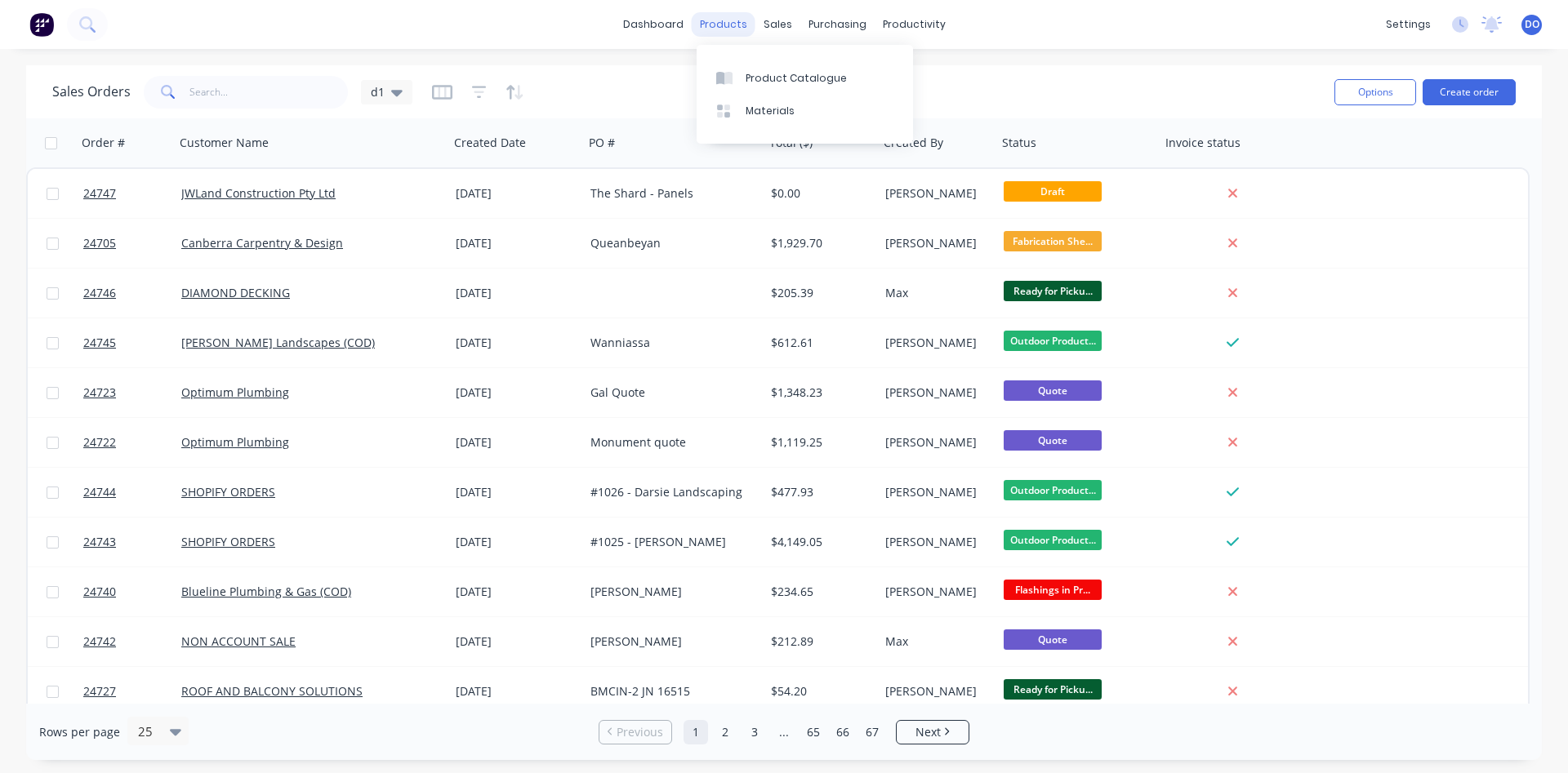
click at [738, 26] on div "products" at bounding box center [724, 24] width 64 height 25
click at [762, 72] on div "Product Catalogue" at bounding box center [795, 79] width 101 height 15
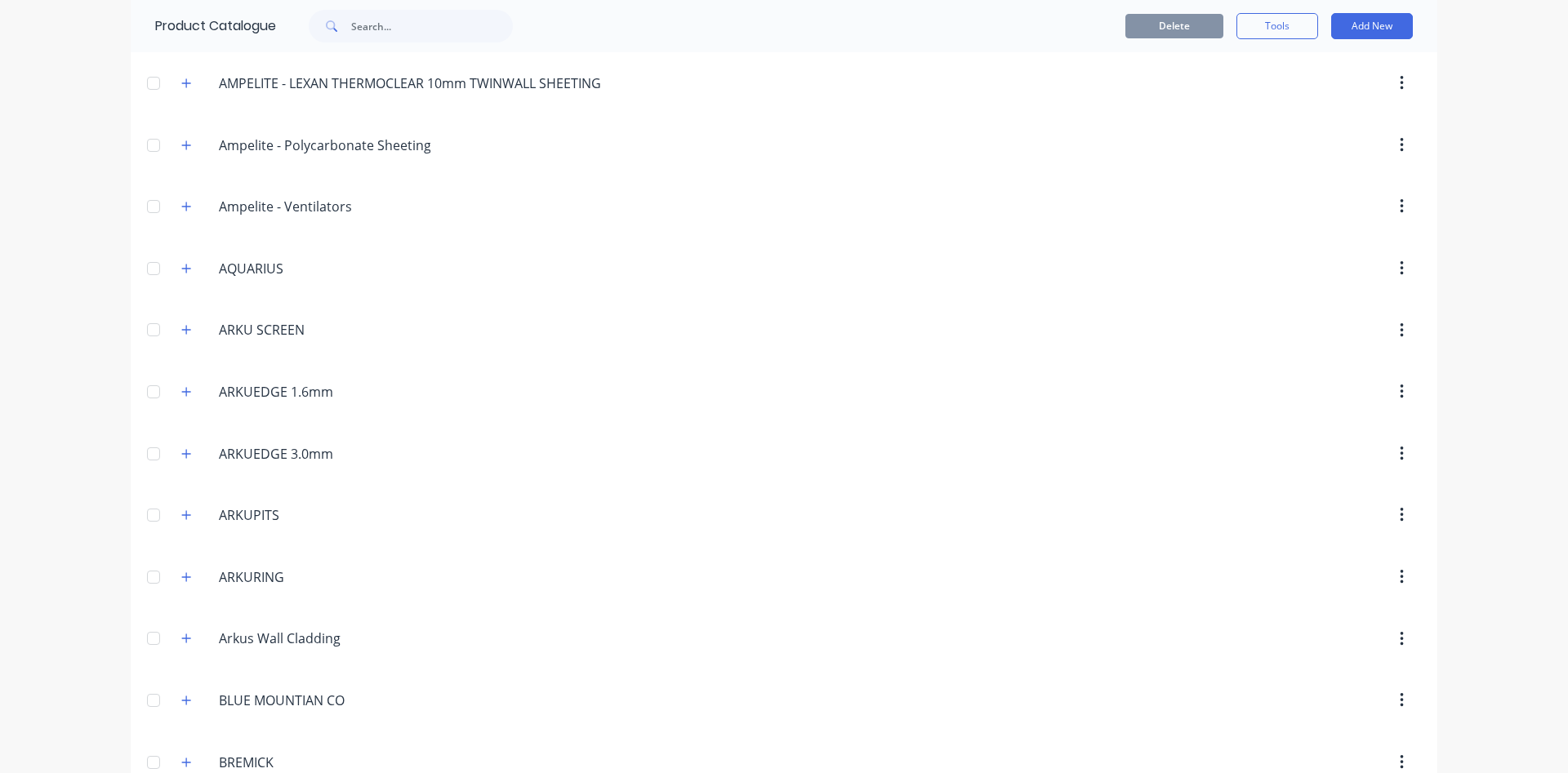
scroll to position [16, 0]
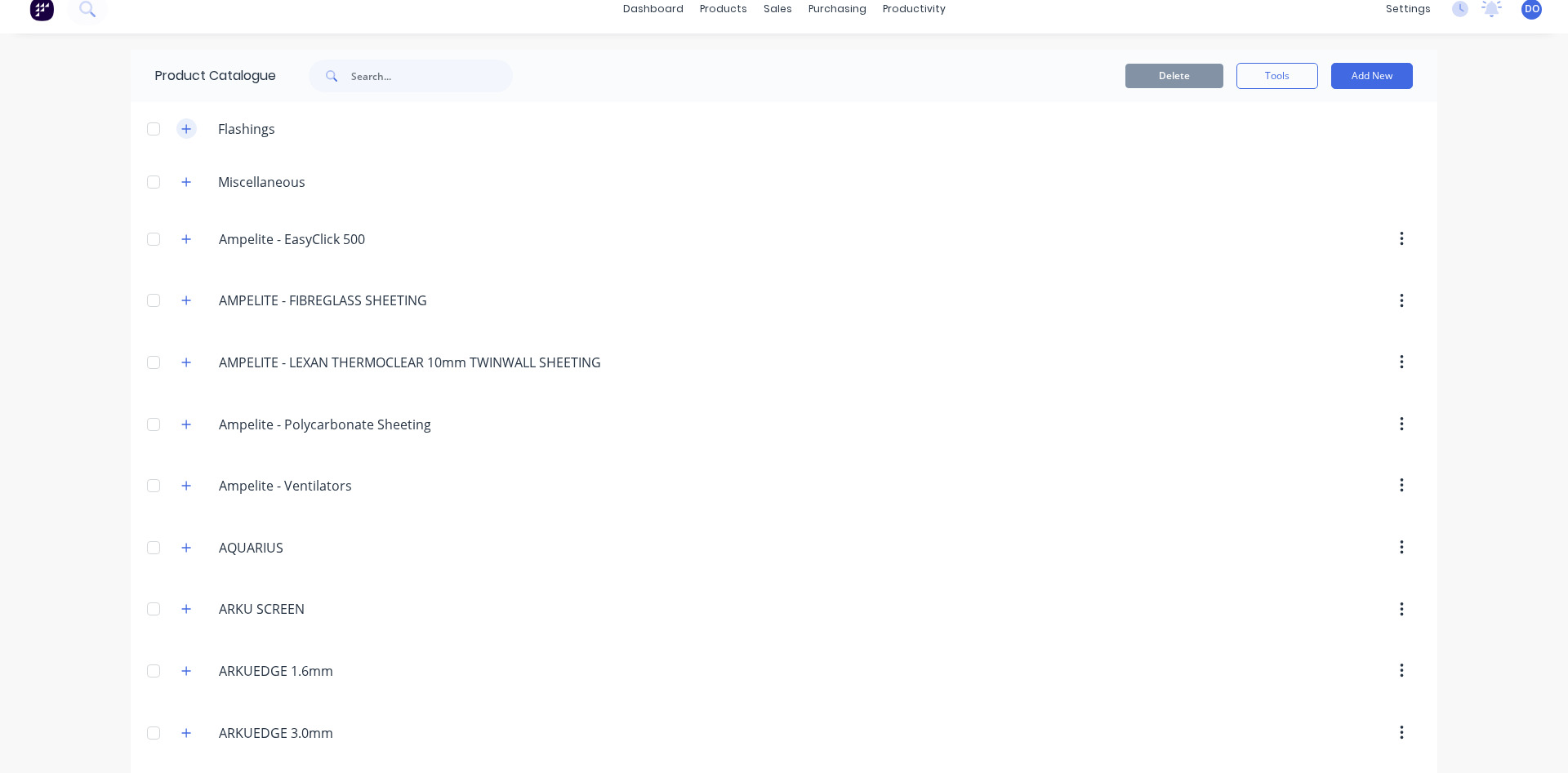
click at [187, 126] on icon "button" at bounding box center [186, 129] width 10 height 12
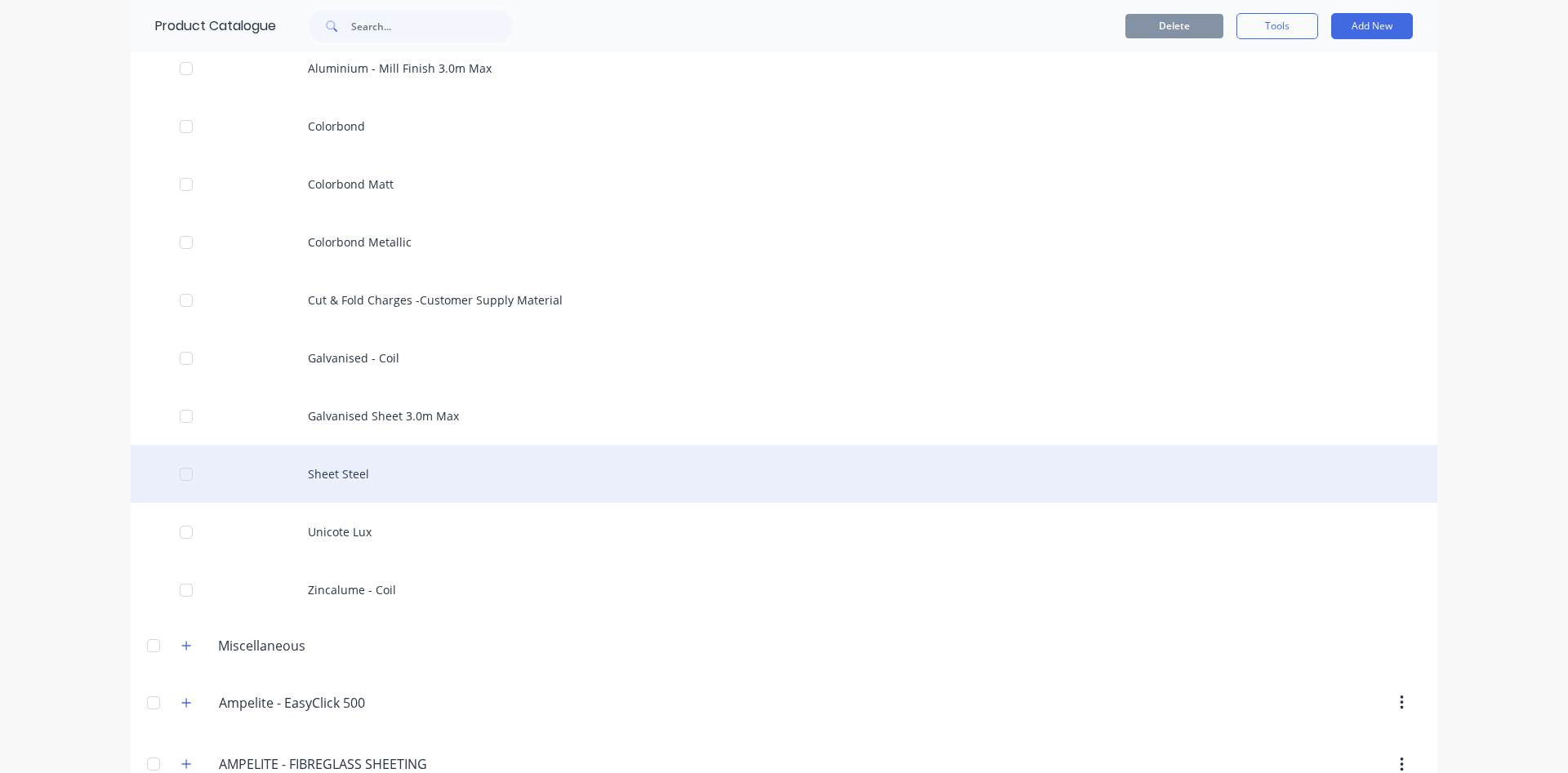
scroll to position [202, 0]
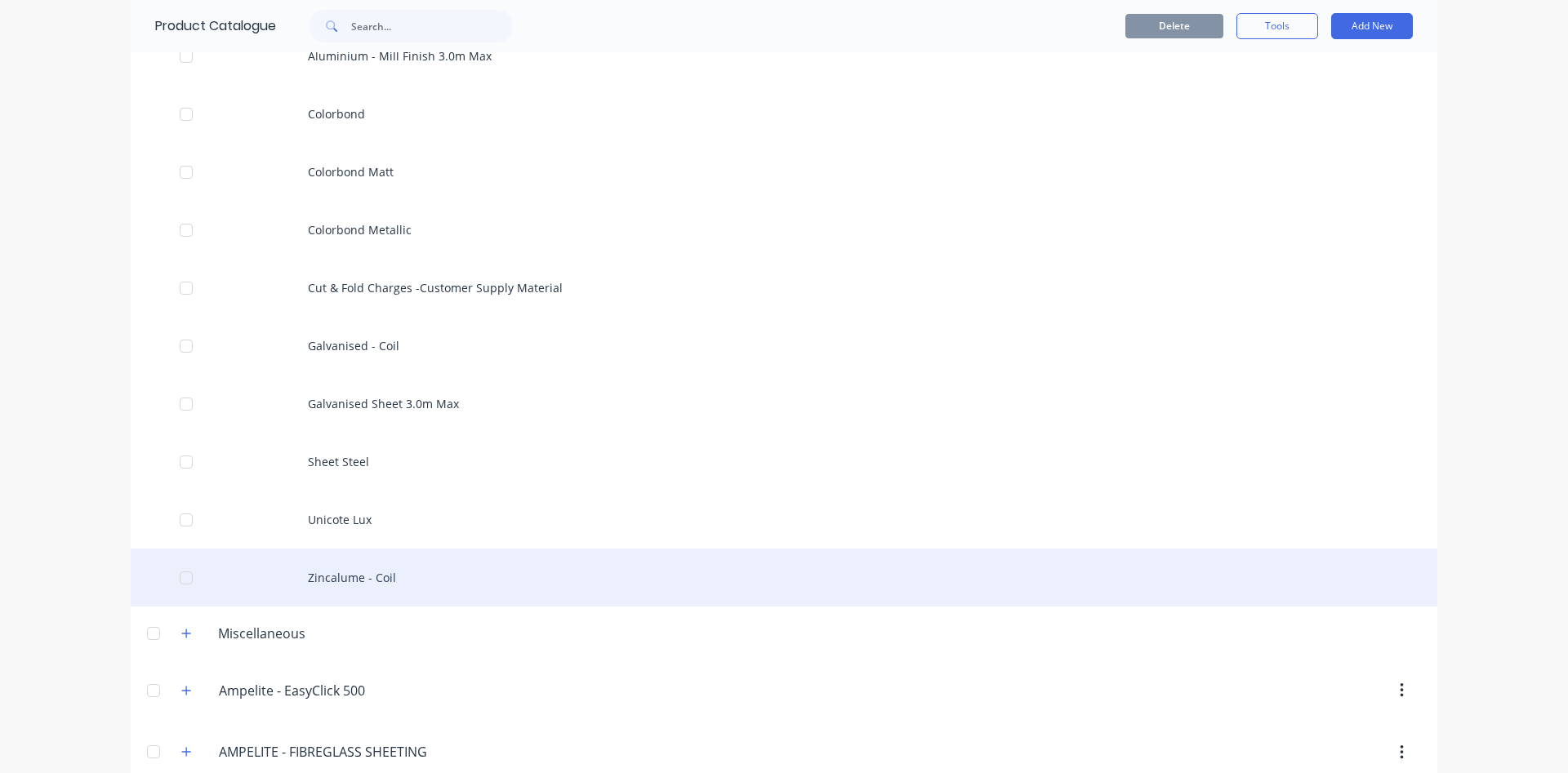
click at [370, 584] on div "Zincalume - Coil" at bounding box center [784, 577] width 1307 height 58
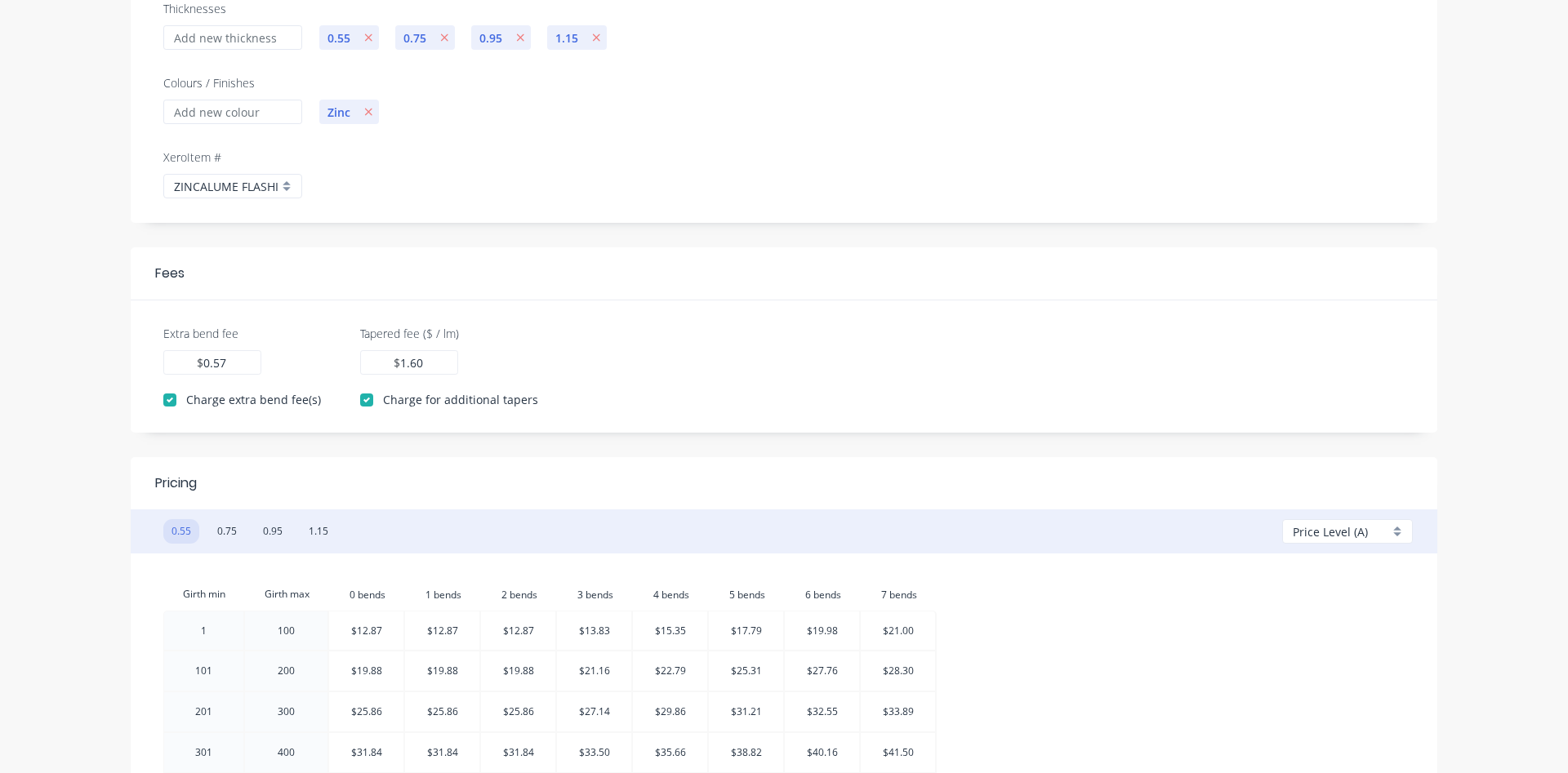
scroll to position [417, 0]
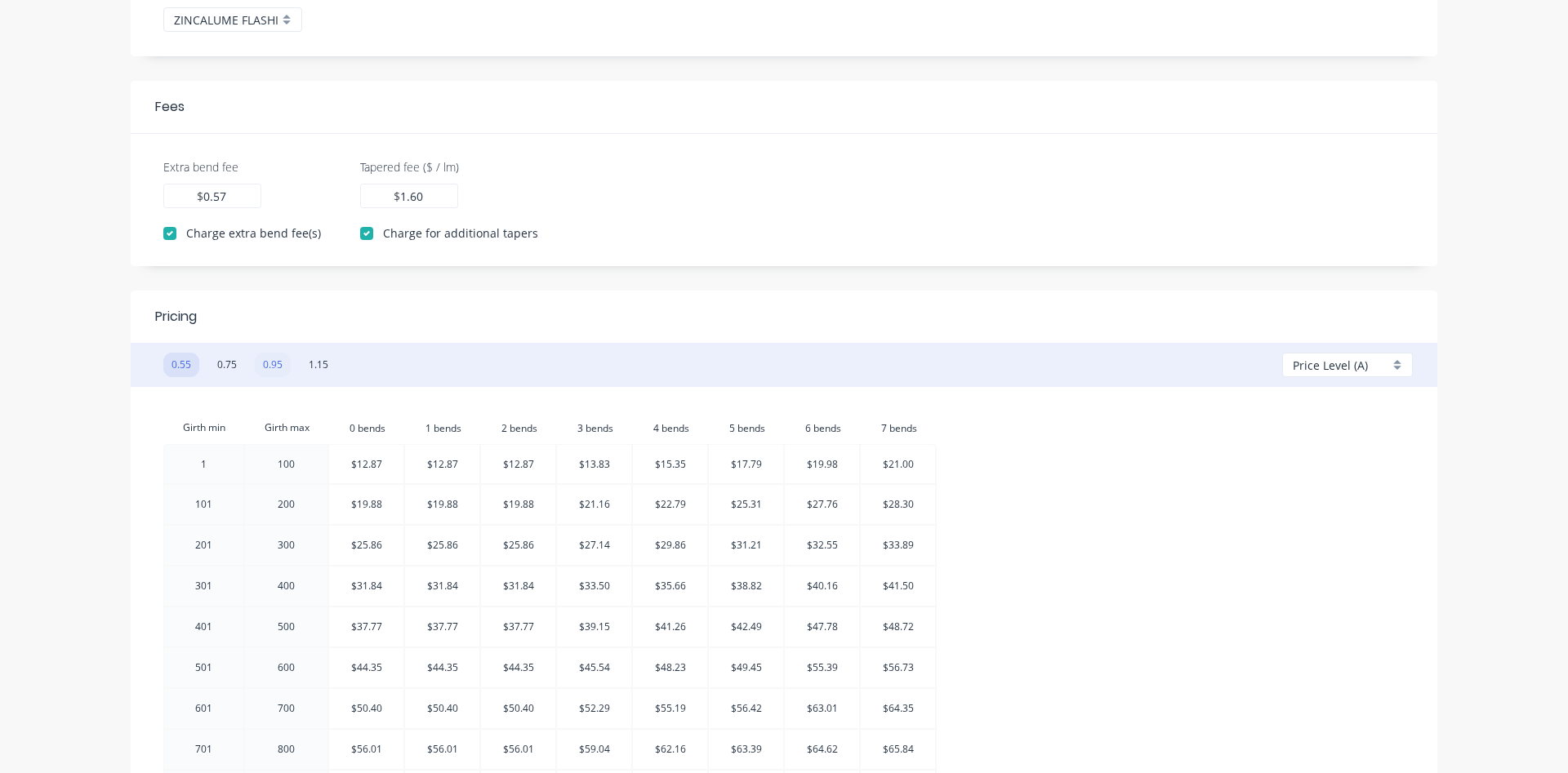
click at [272, 365] on button "0.95" at bounding box center [272, 365] width 36 height 25
type input "0.75"
type input "1.90"
click at [1396, 370] on div "Price Level (A)" at bounding box center [1347, 365] width 131 height 25
click at [1349, 588] on div at bounding box center [1352, 584] width 118 height 20
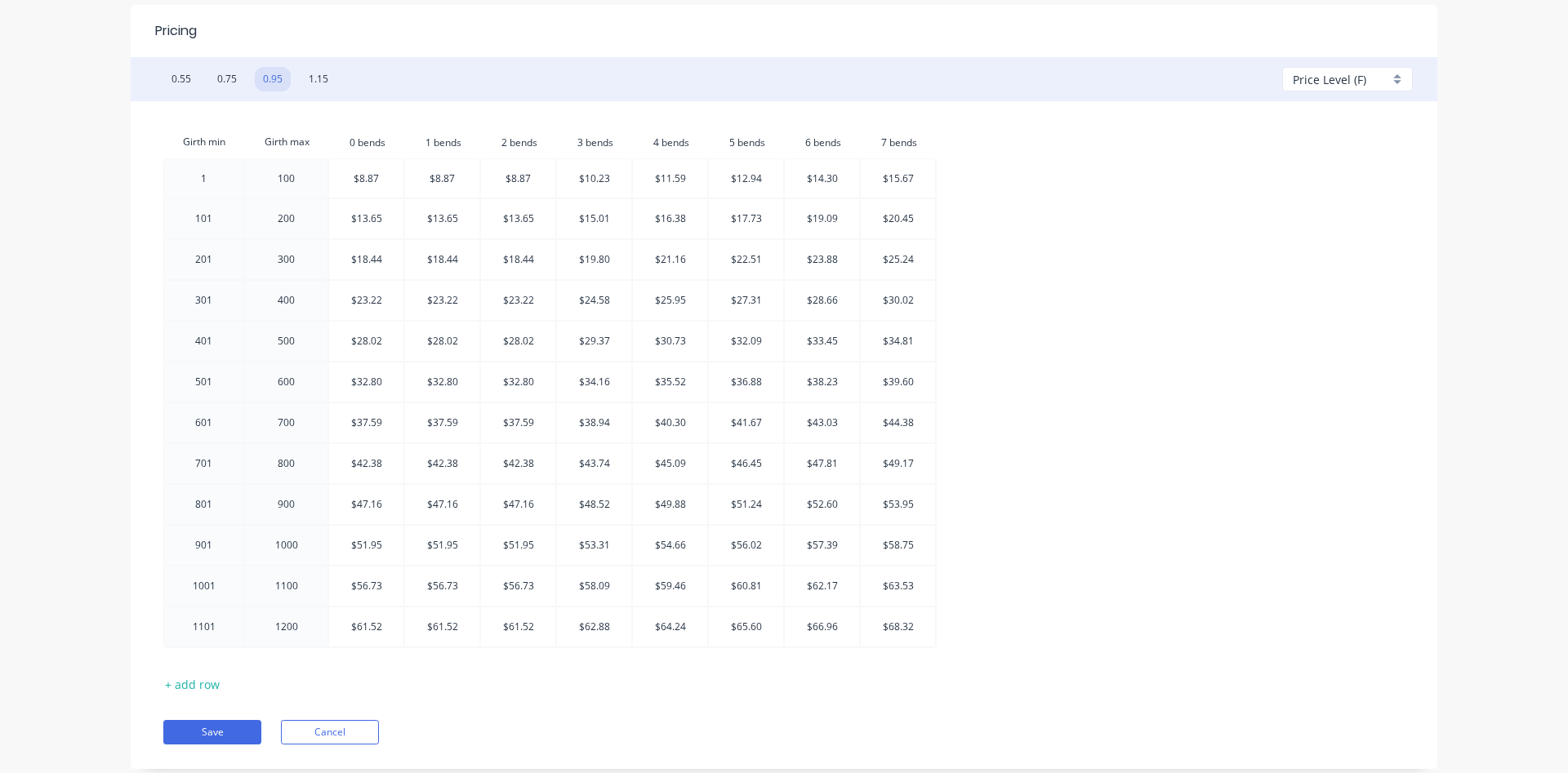
scroll to position [663, 0]
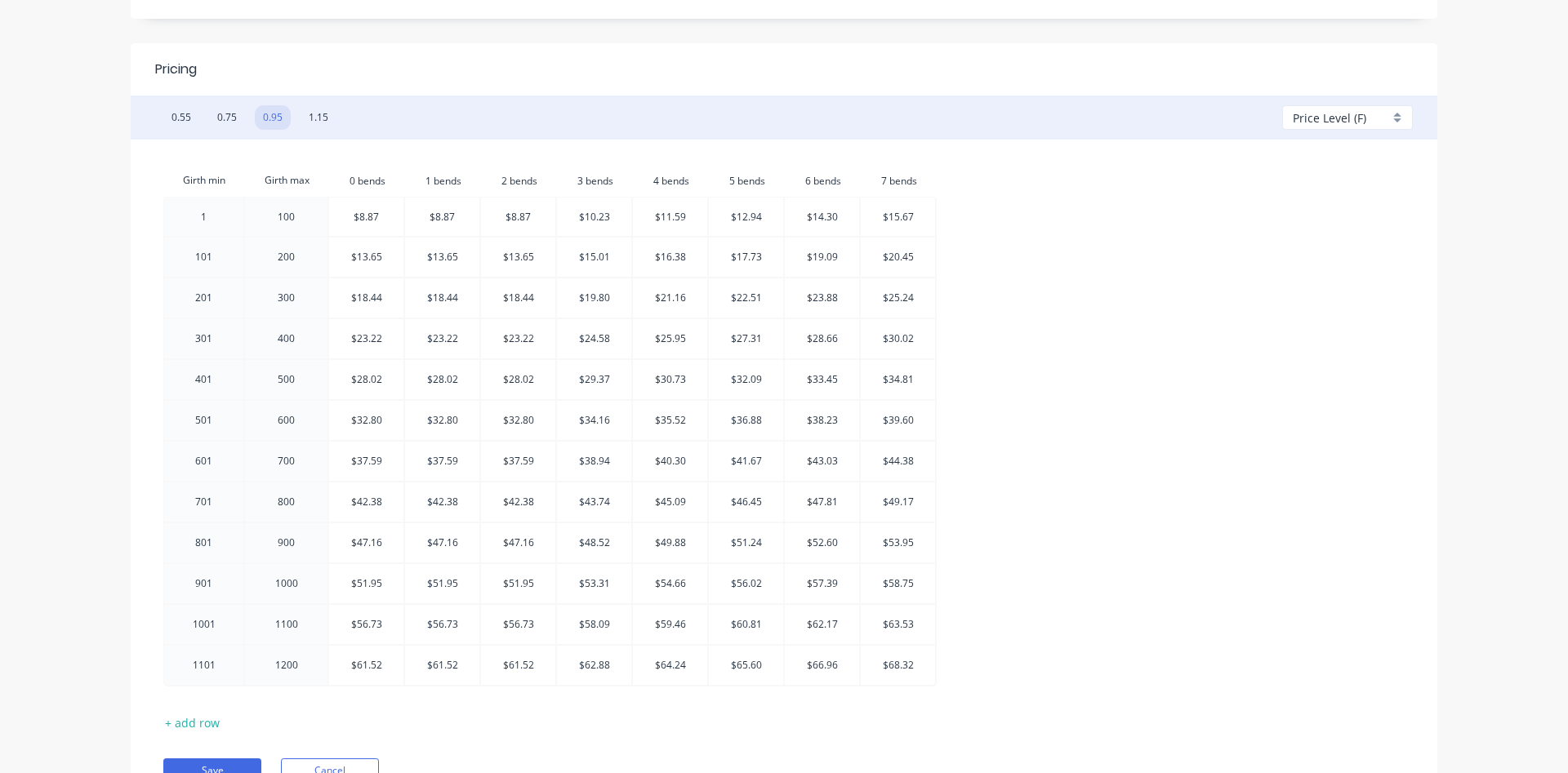
click at [1398, 121] on div "Price Level (F)" at bounding box center [1347, 117] width 131 height 25
click at [1297, 374] on div at bounding box center [1352, 367] width 118 height 20
click at [1396, 117] on div "Price Level (G)" at bounding box center [1347, 117] width 131 height 25
click at [1341, 344] on div at bounding box center [1352, 336] width 118 height 20
click at [174, 121] on button "0.55" at bounding box center [181, 117] width 36 height 25
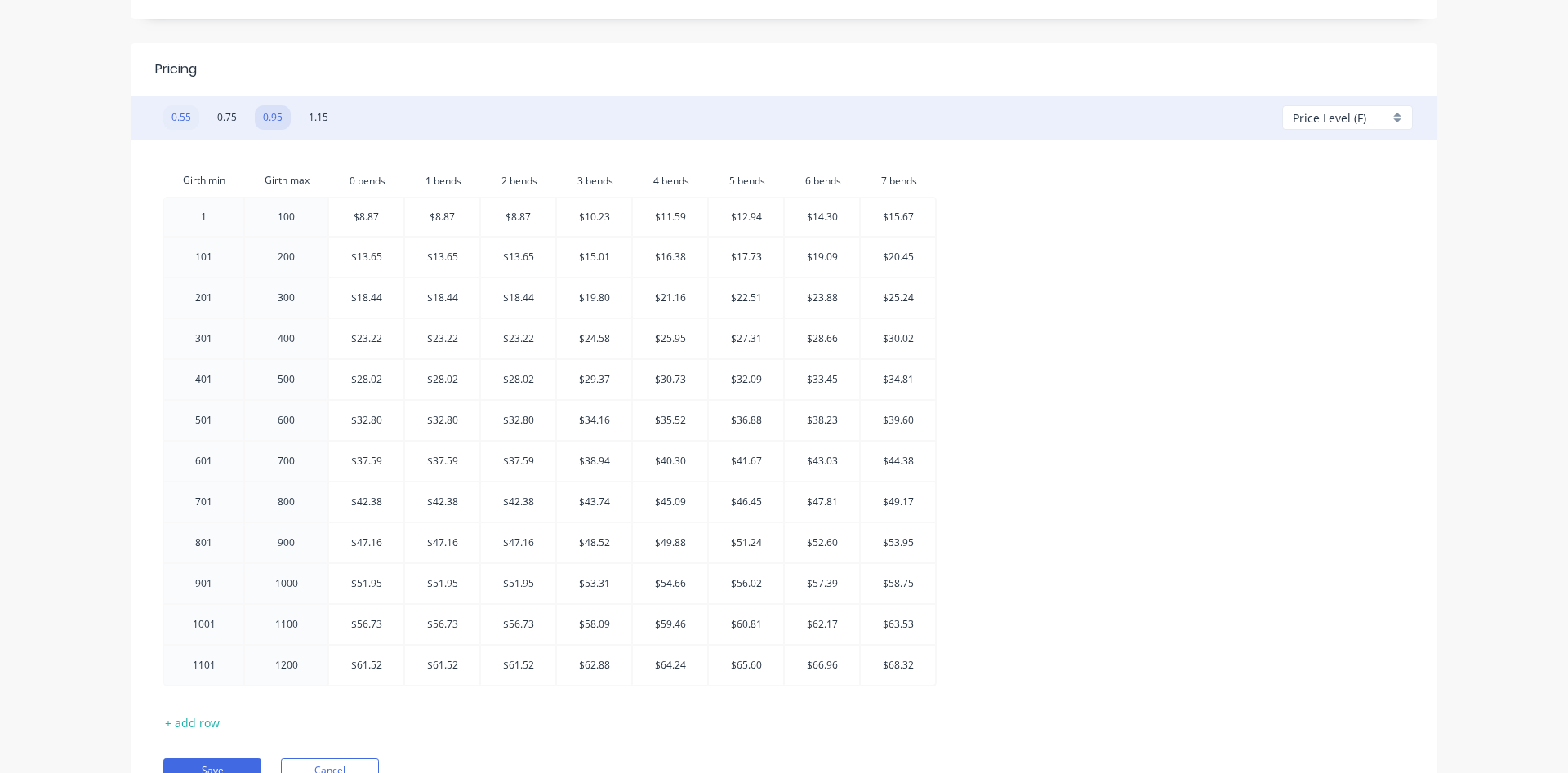
type input "0.57"
type input "1.60"
click at [274, 119] on button "0.95" at bounding box center [272, 117] width 36 height 25
type input "0.75"
type input "1.90"
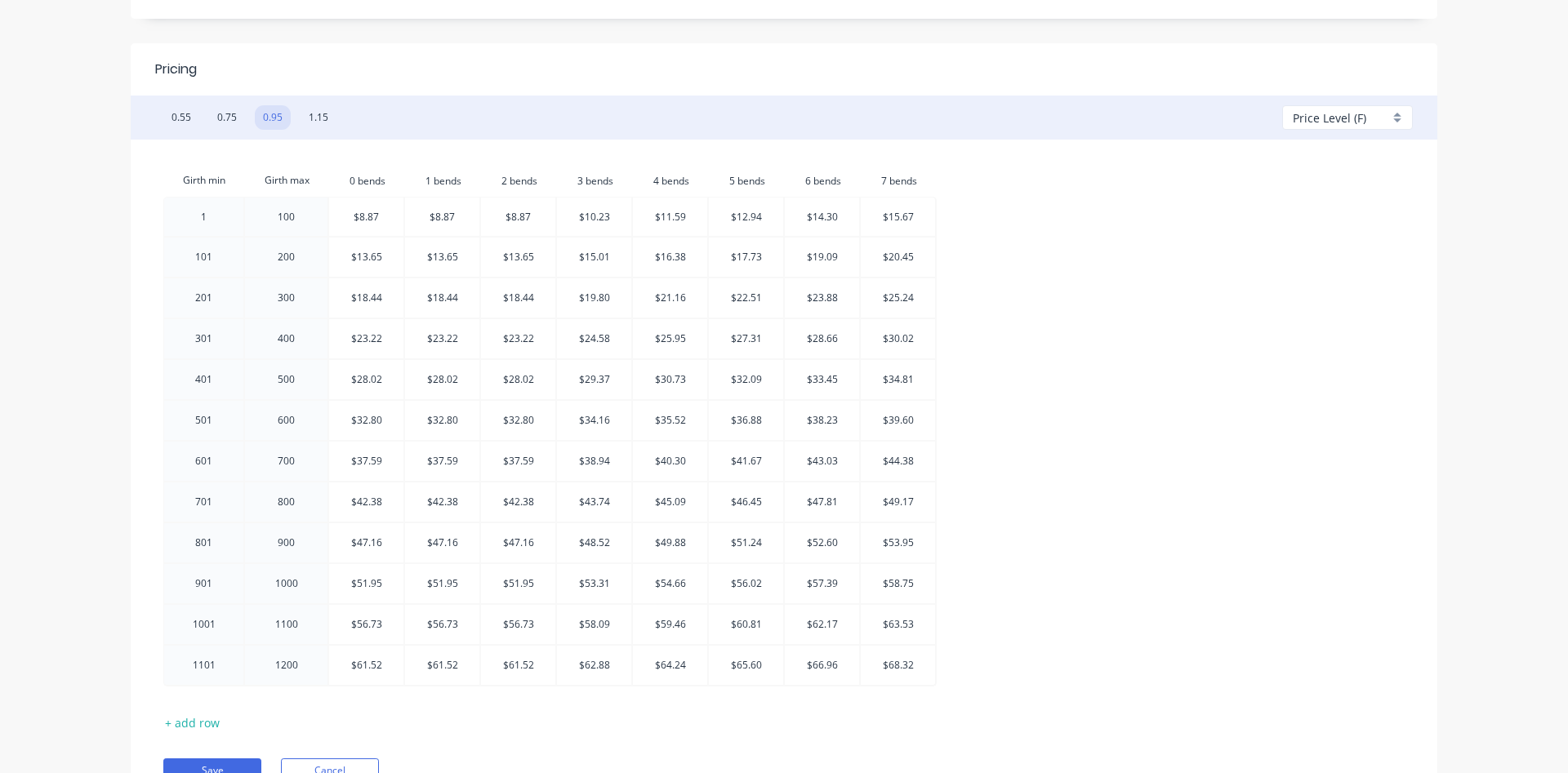
click at [1396, 122] on div "Price Level (F)" at bounding box center [1347, 117] width 131 height 25
click at [1317, 377] on div at bounding box center [1352, 367] width 118 height 20
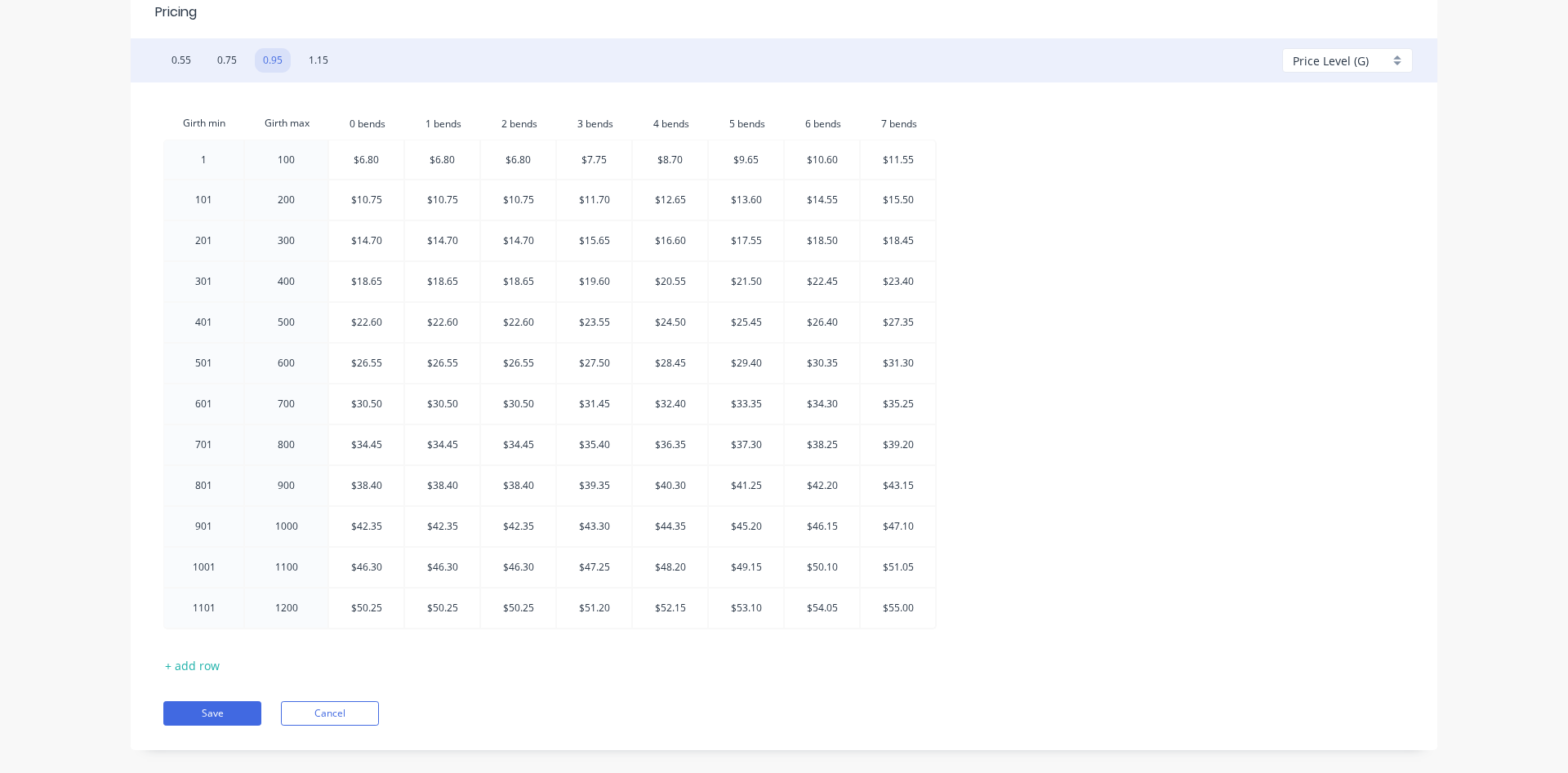
scroll to position [747, 0]
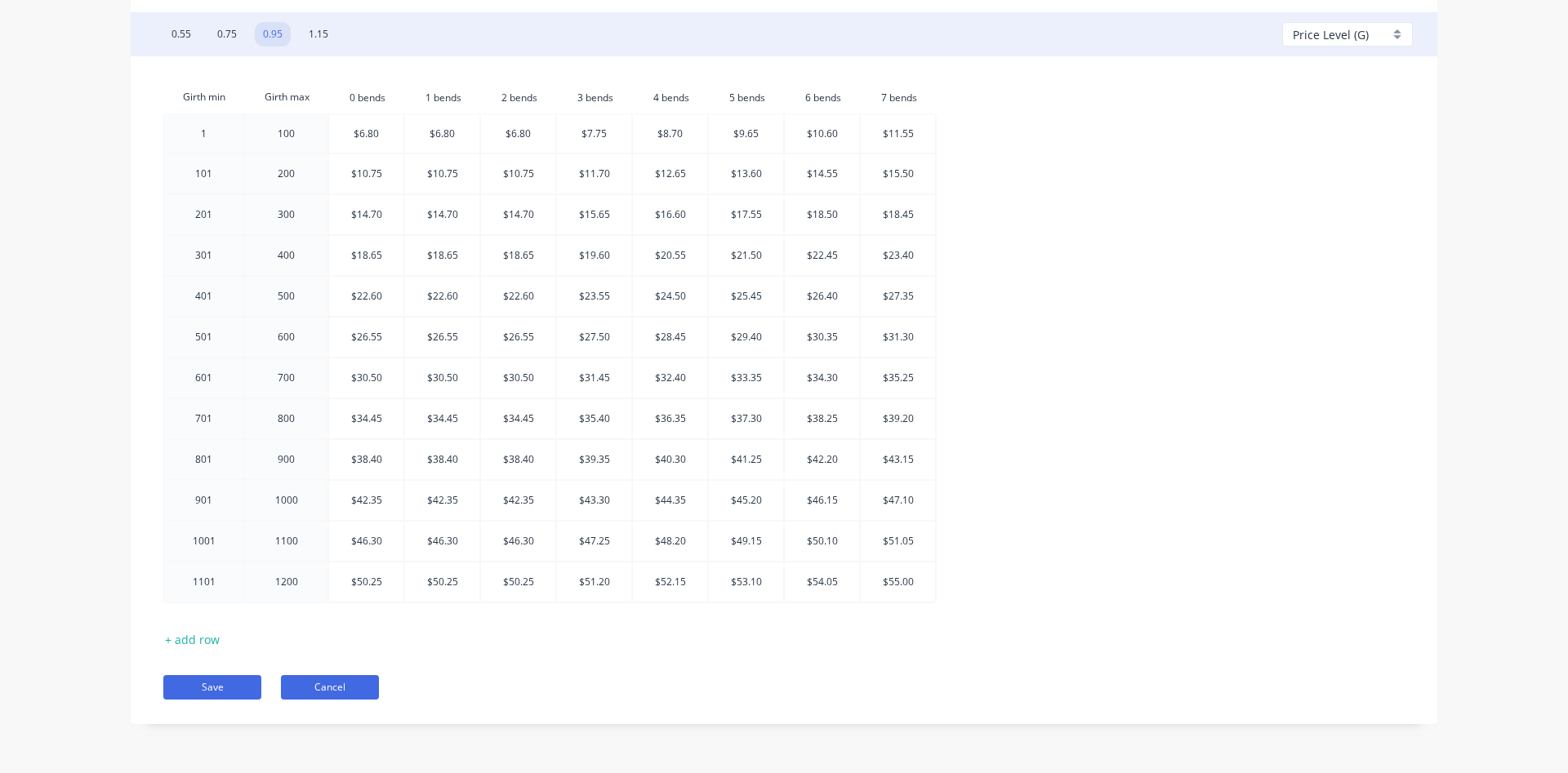
click at [333, 682] on button "Cancel" at bounding box center [329, 687] width 98 height 25
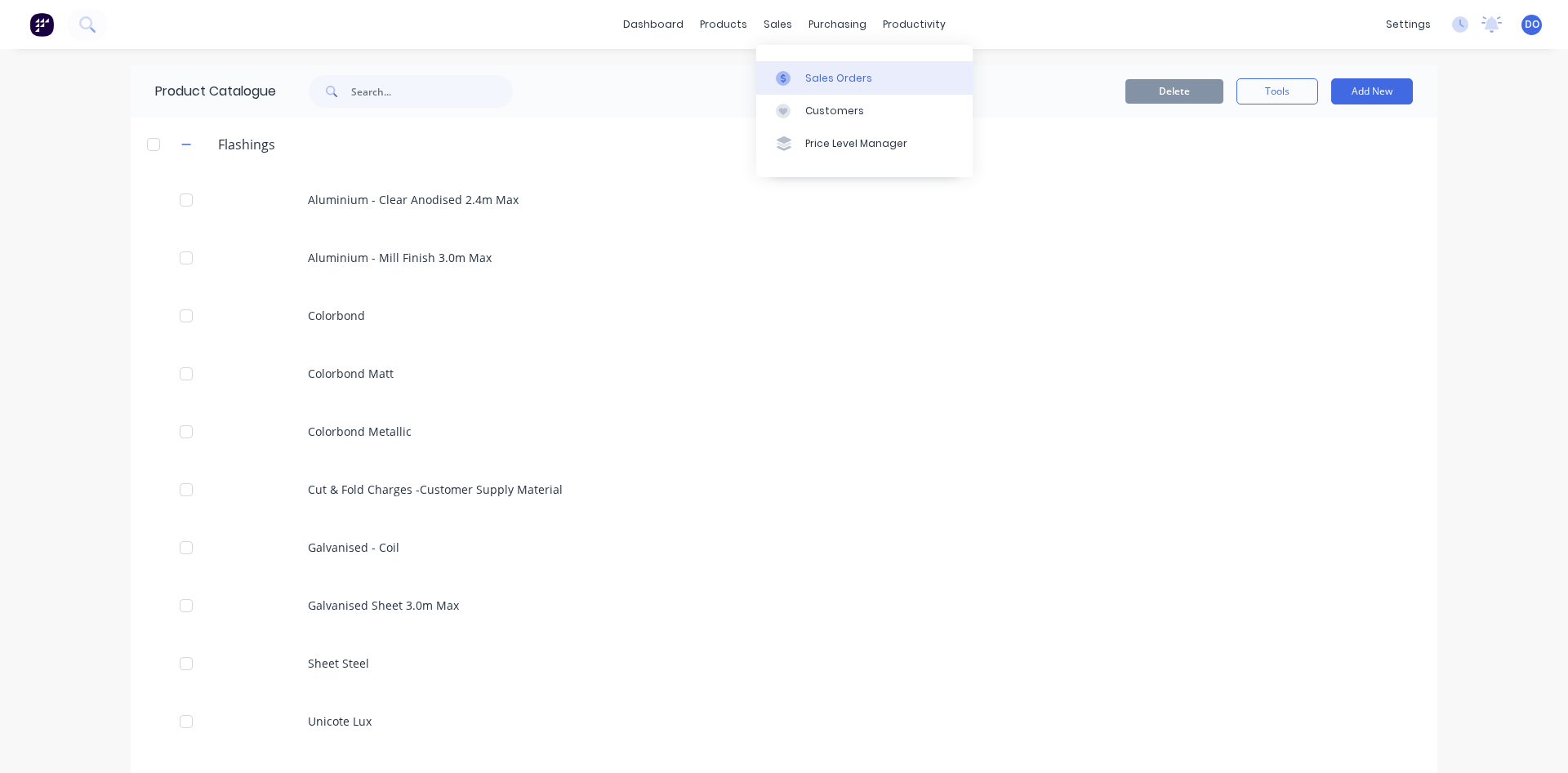
click at [825, 76] on div "Sales Orders" at bounding box center [838, 79] width 67 height 15
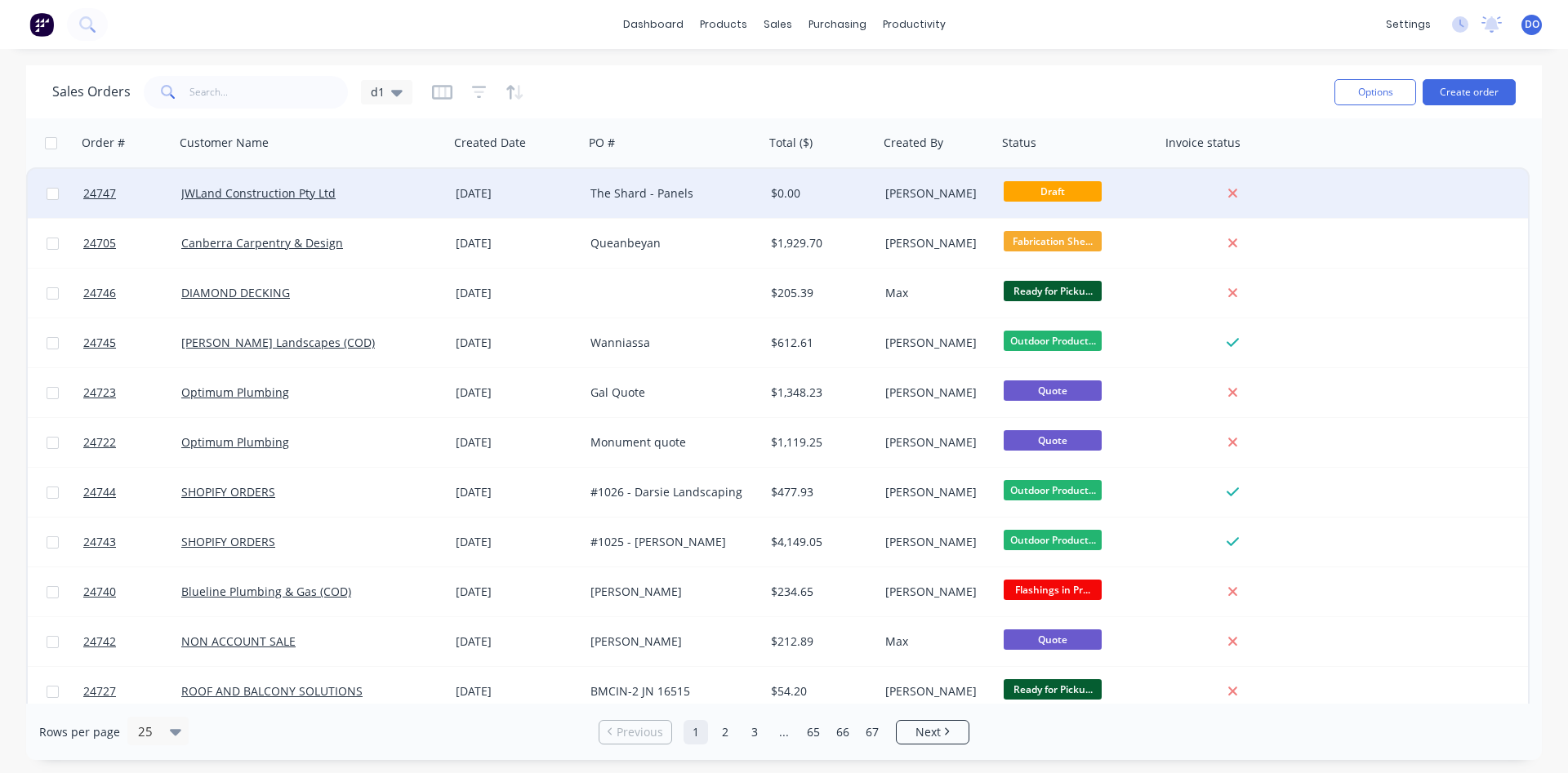
click at [649, 202] on div "The Shard - Panels" at bounding box center [674, 194] width 180 height 49
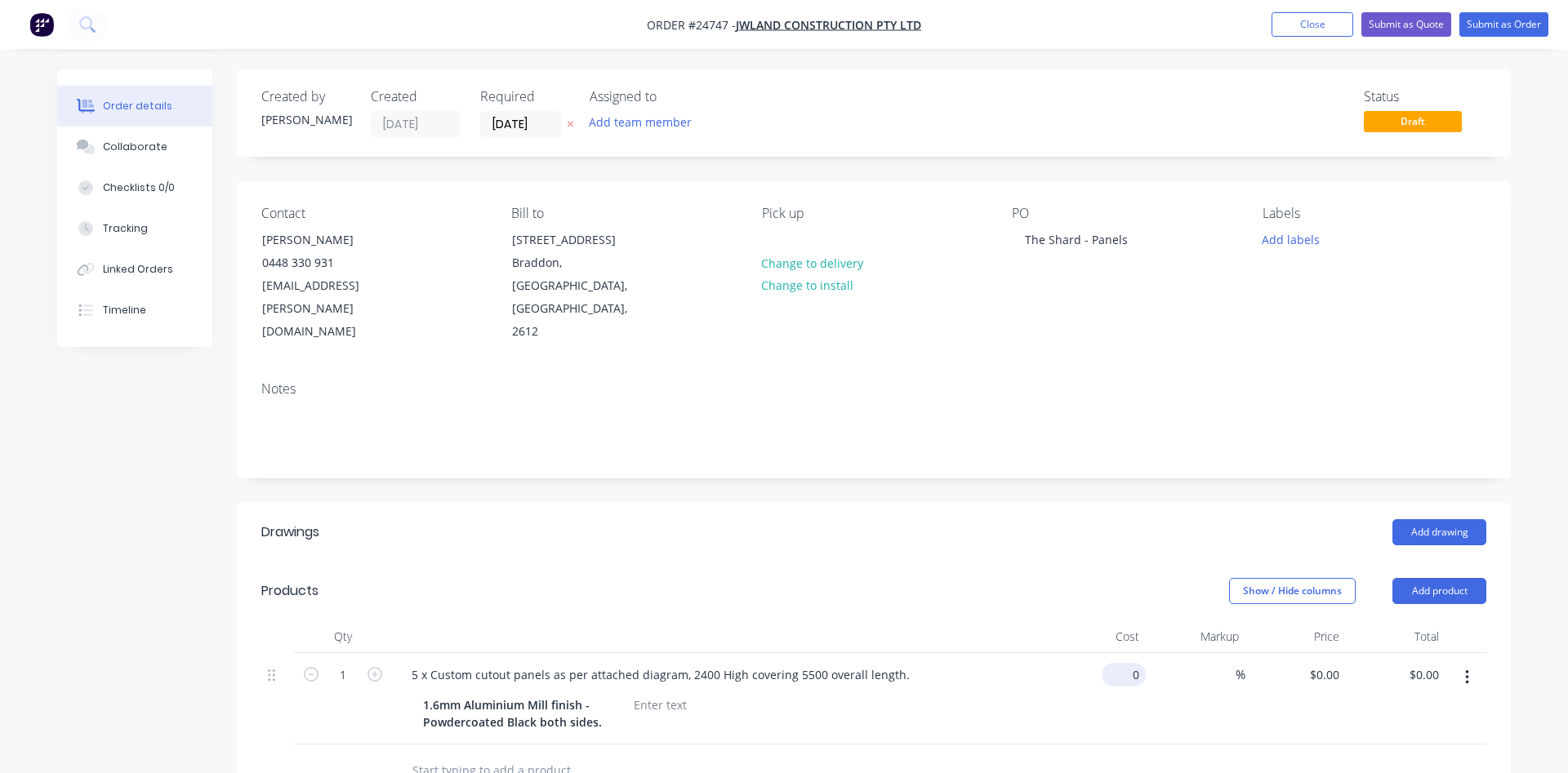
click at [1136, 677] on input "0" at bounding box center [1126, 674] width 37 height 24
type input "$1,590.00"
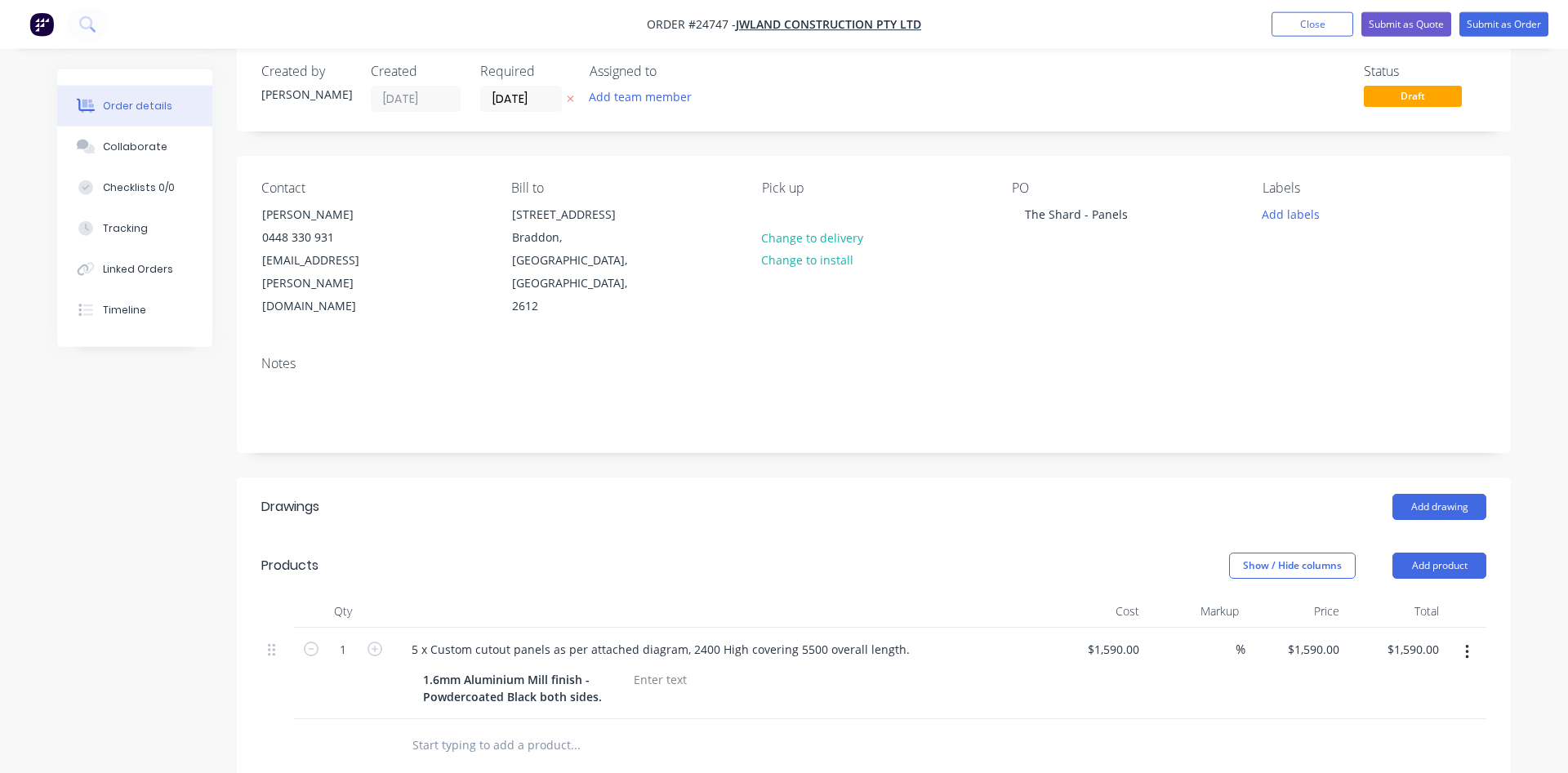
scroll to position [25, 0]
click at [1406, 24] on button "Submit as Quote" at bounding box center [1406, 24] width 90 height 25
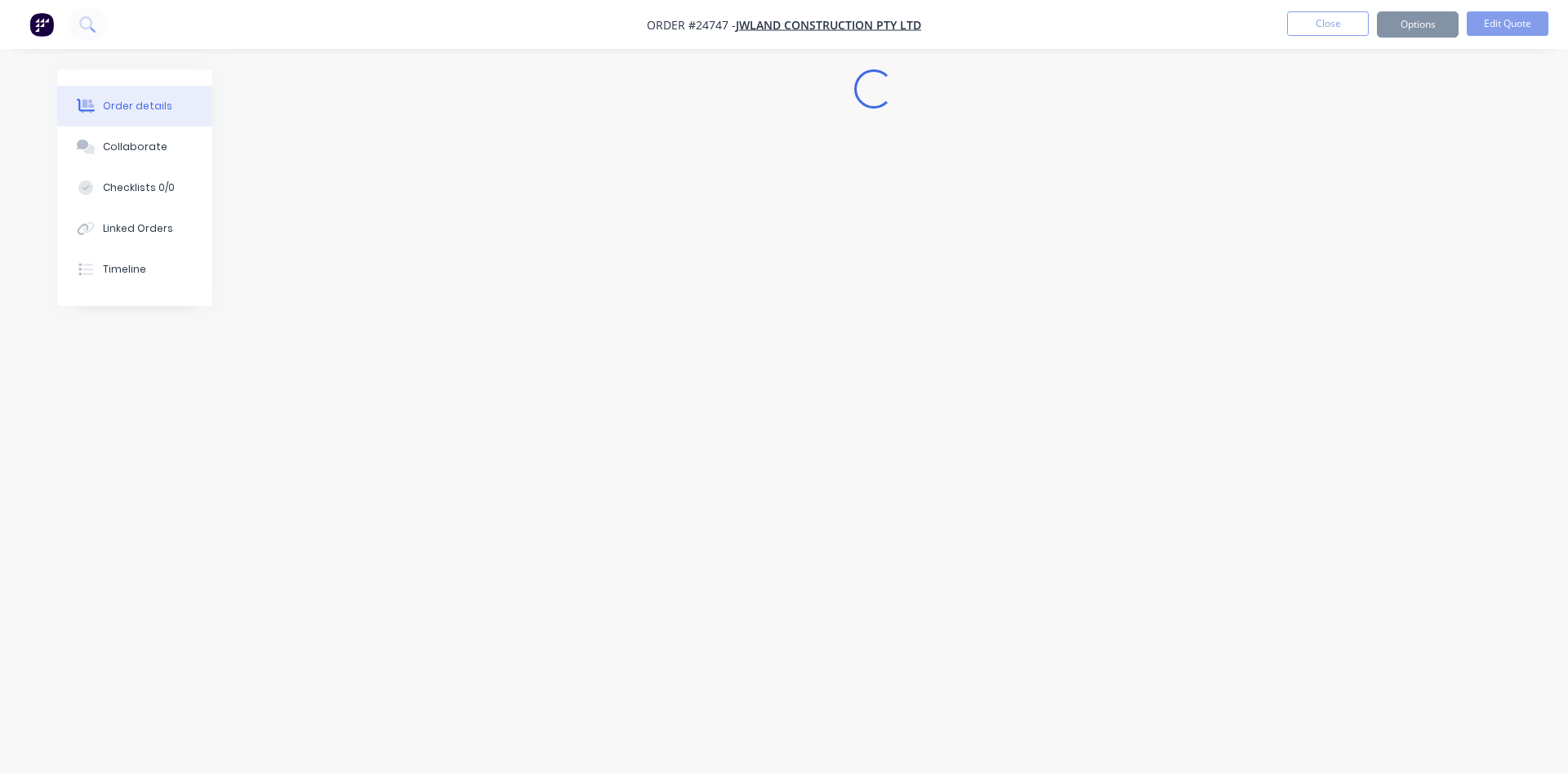
scroll to position [0, 0]
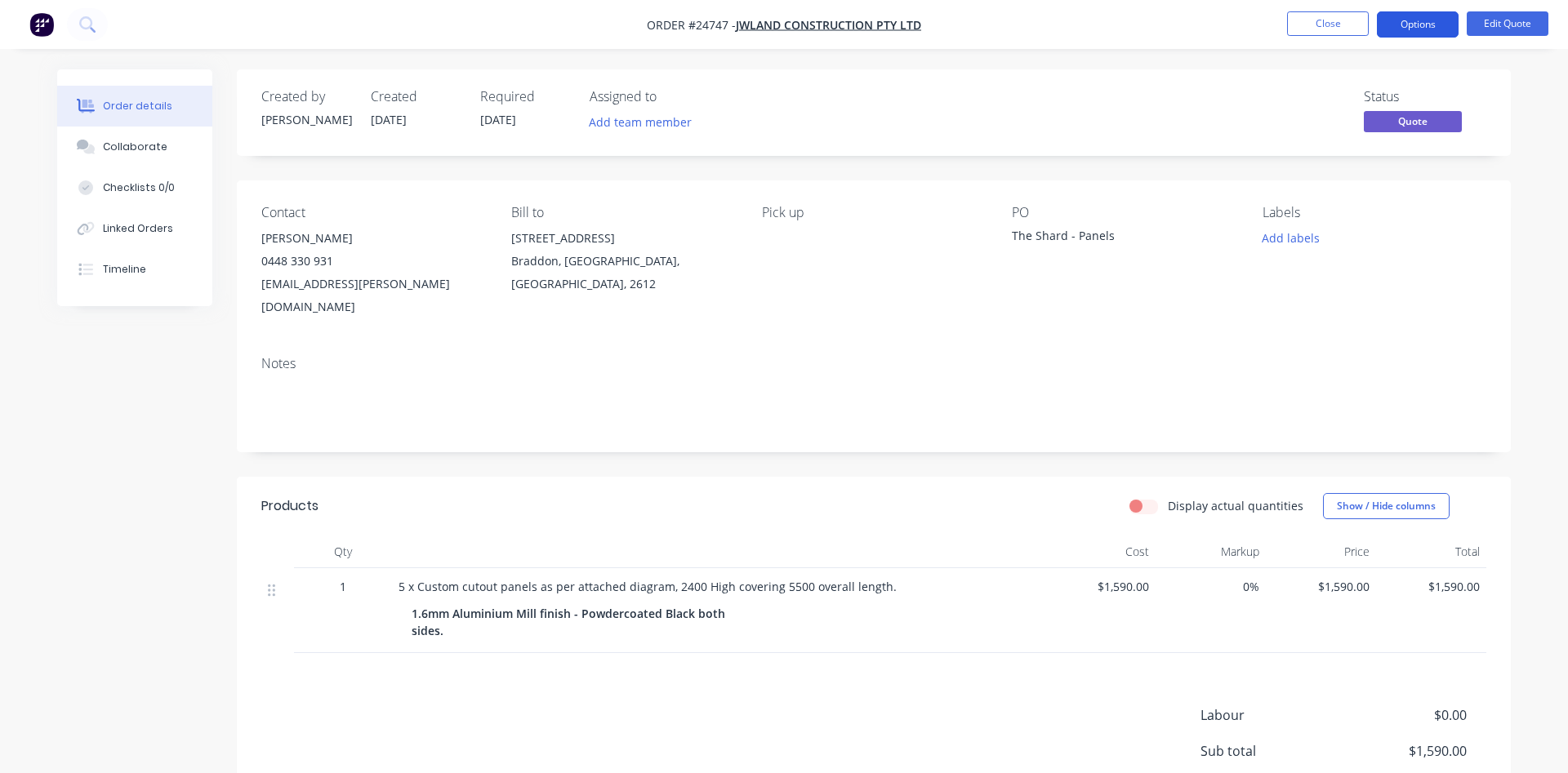
click at [1433, 22] on button "Options" at bounding box center [1417, 25] width 81 height 26
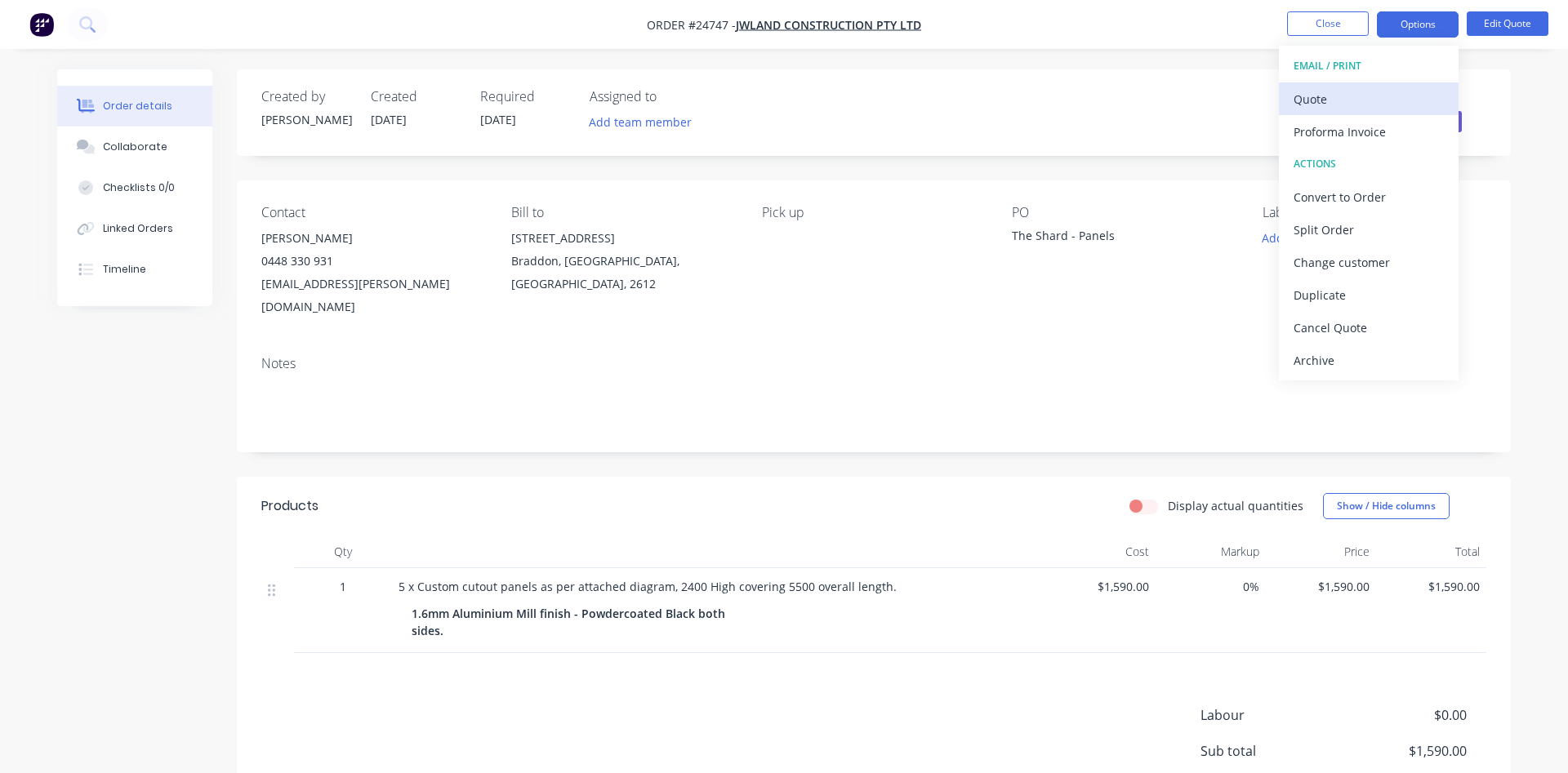
click at [1339, 98] on div "Quote" at bounding box center [1369, 100] width 150 height 24
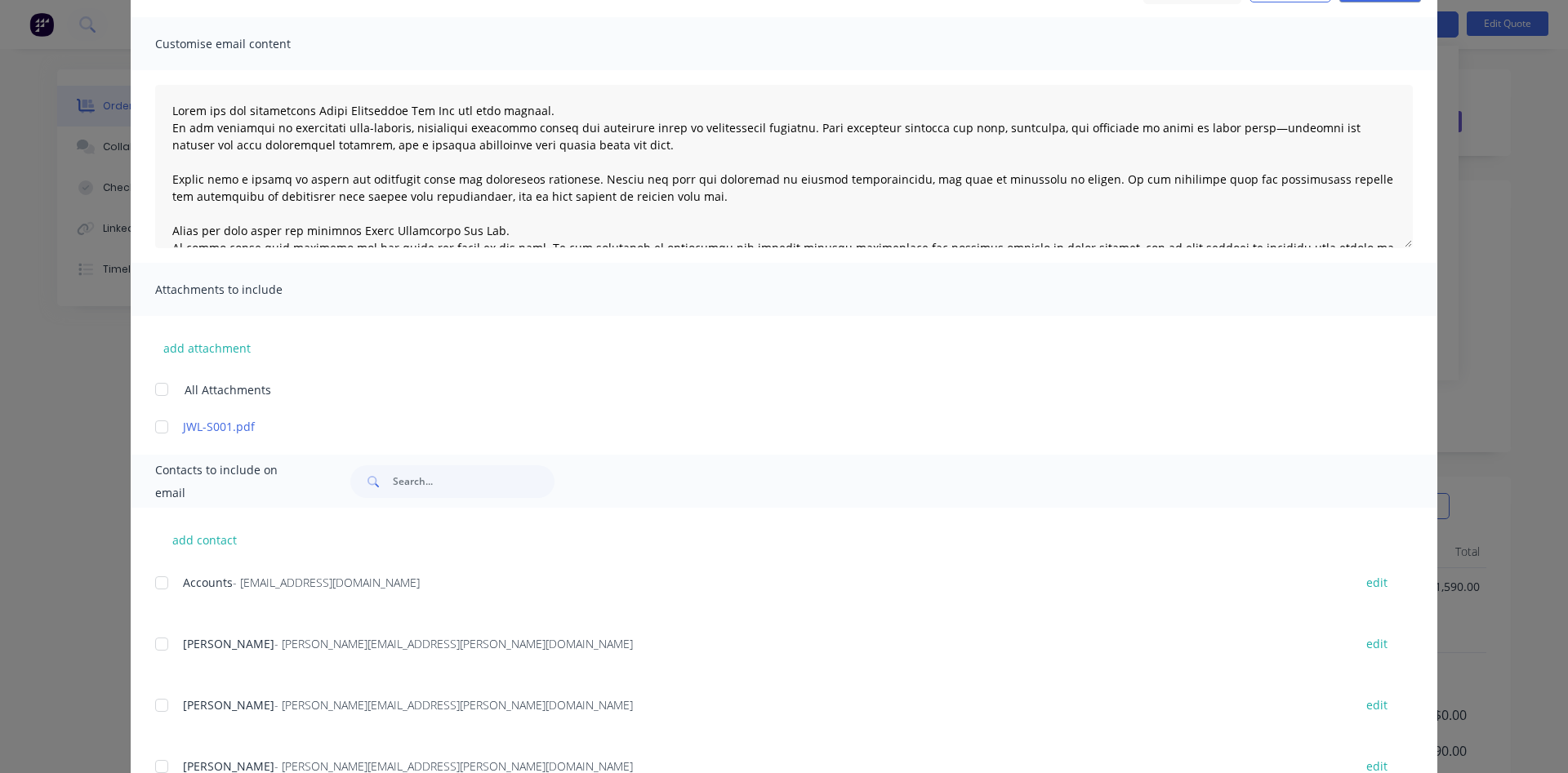
scroll to position [186, 0]
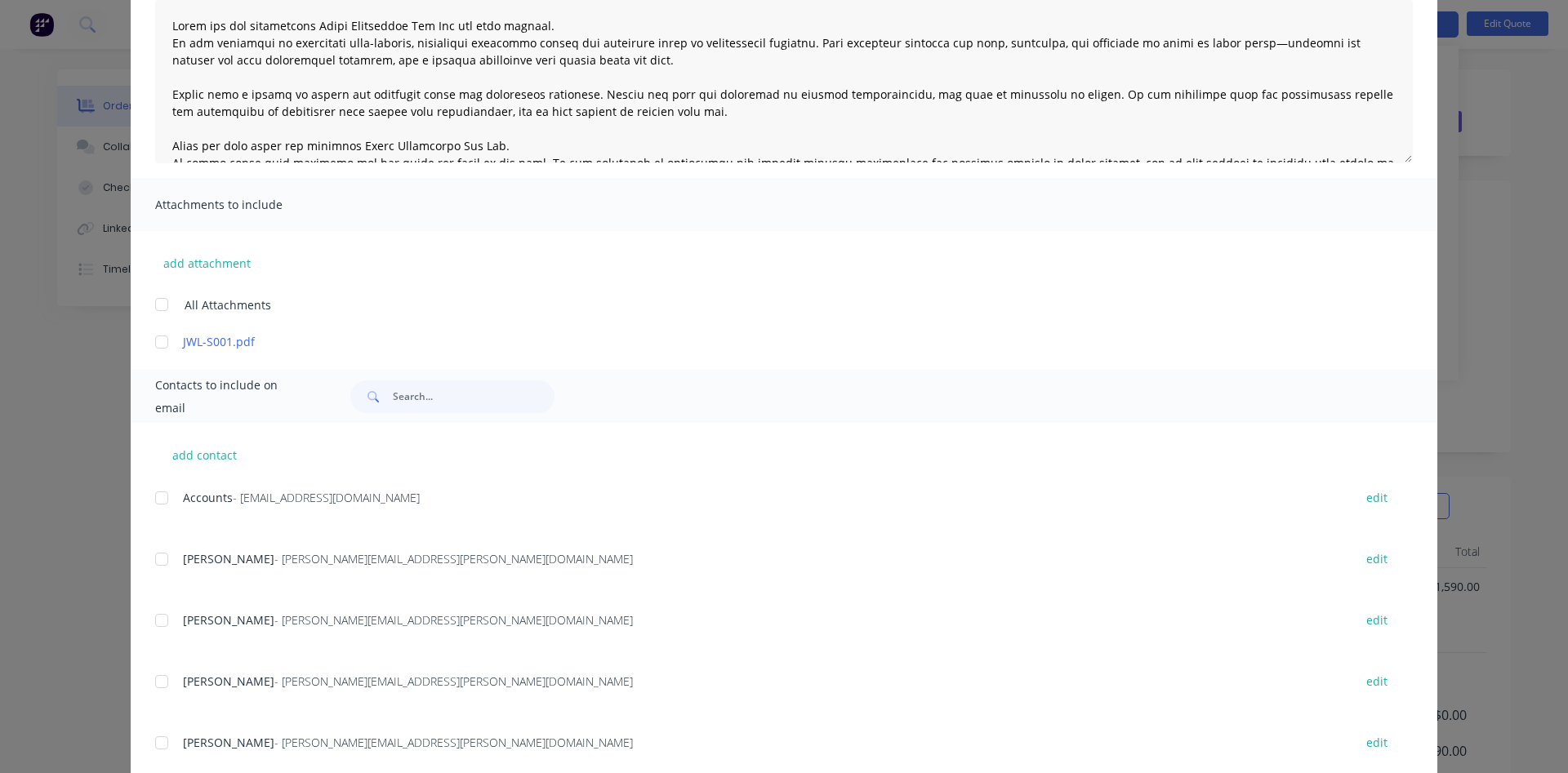
click at [159, 341] on div at bounding box center [162, 342] width 33 height 33
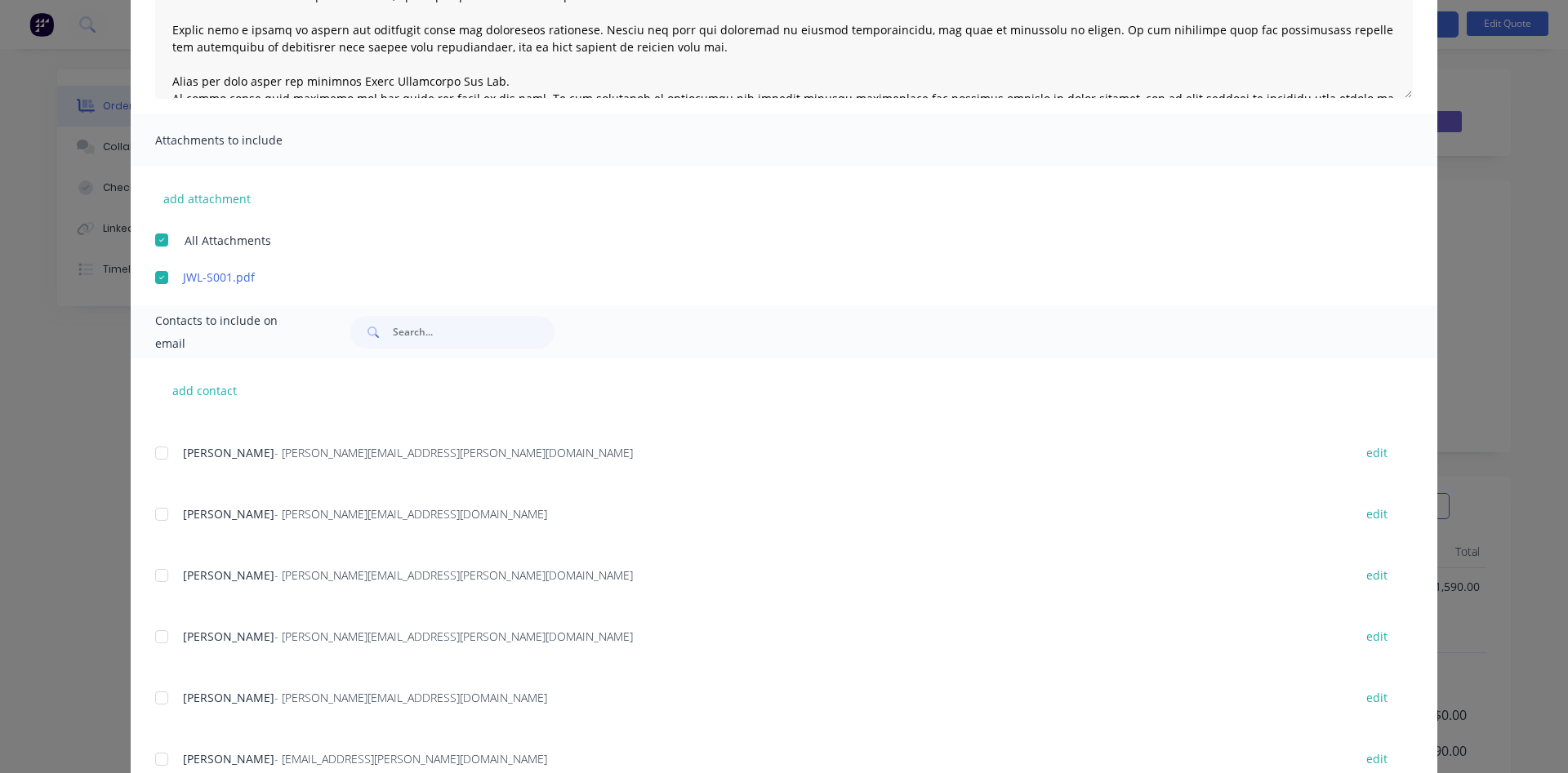
scroll to position [310, 0]
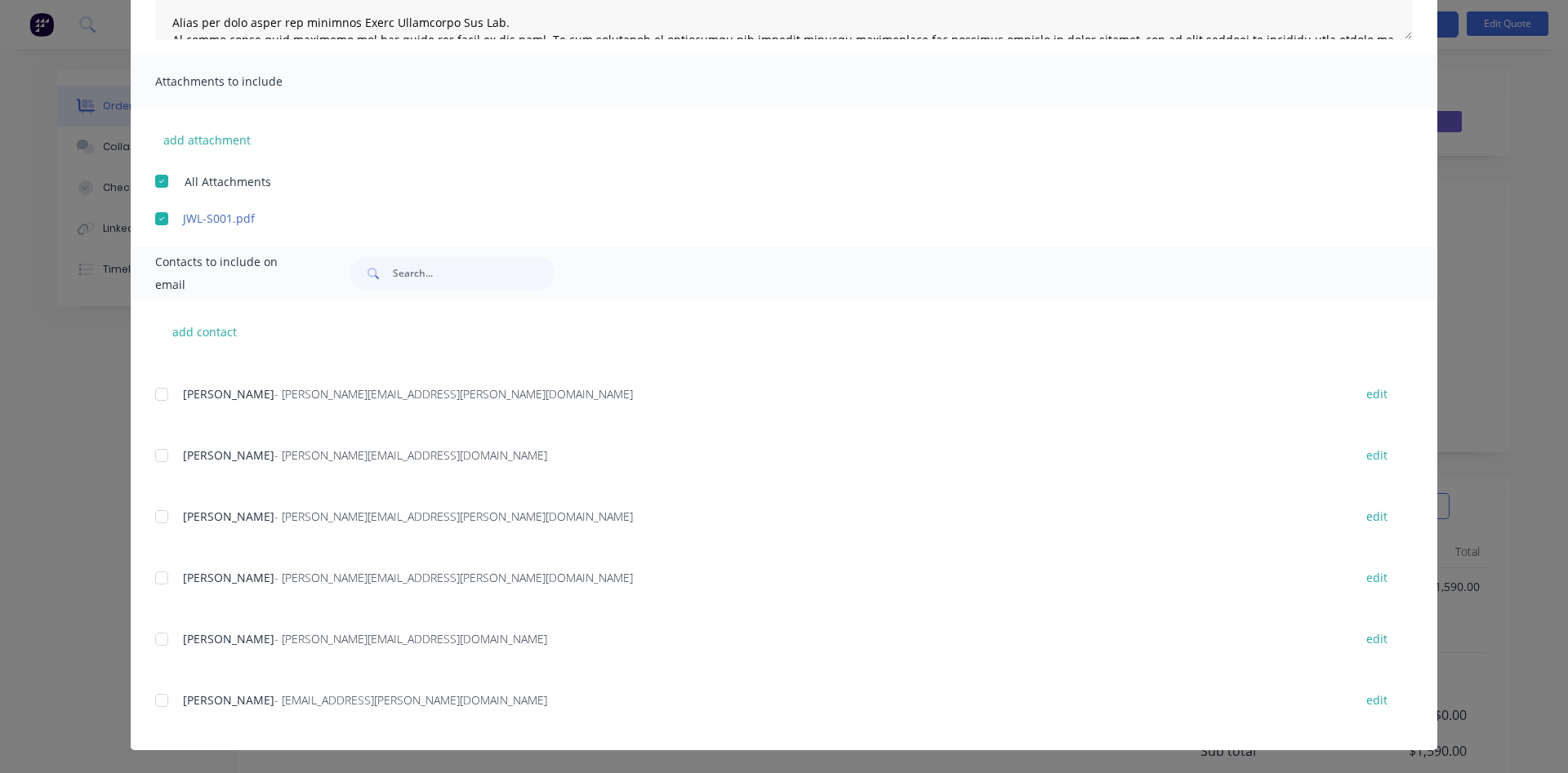
click at [161, 697] on div at bounding box center [162, 701] width 33 height 33
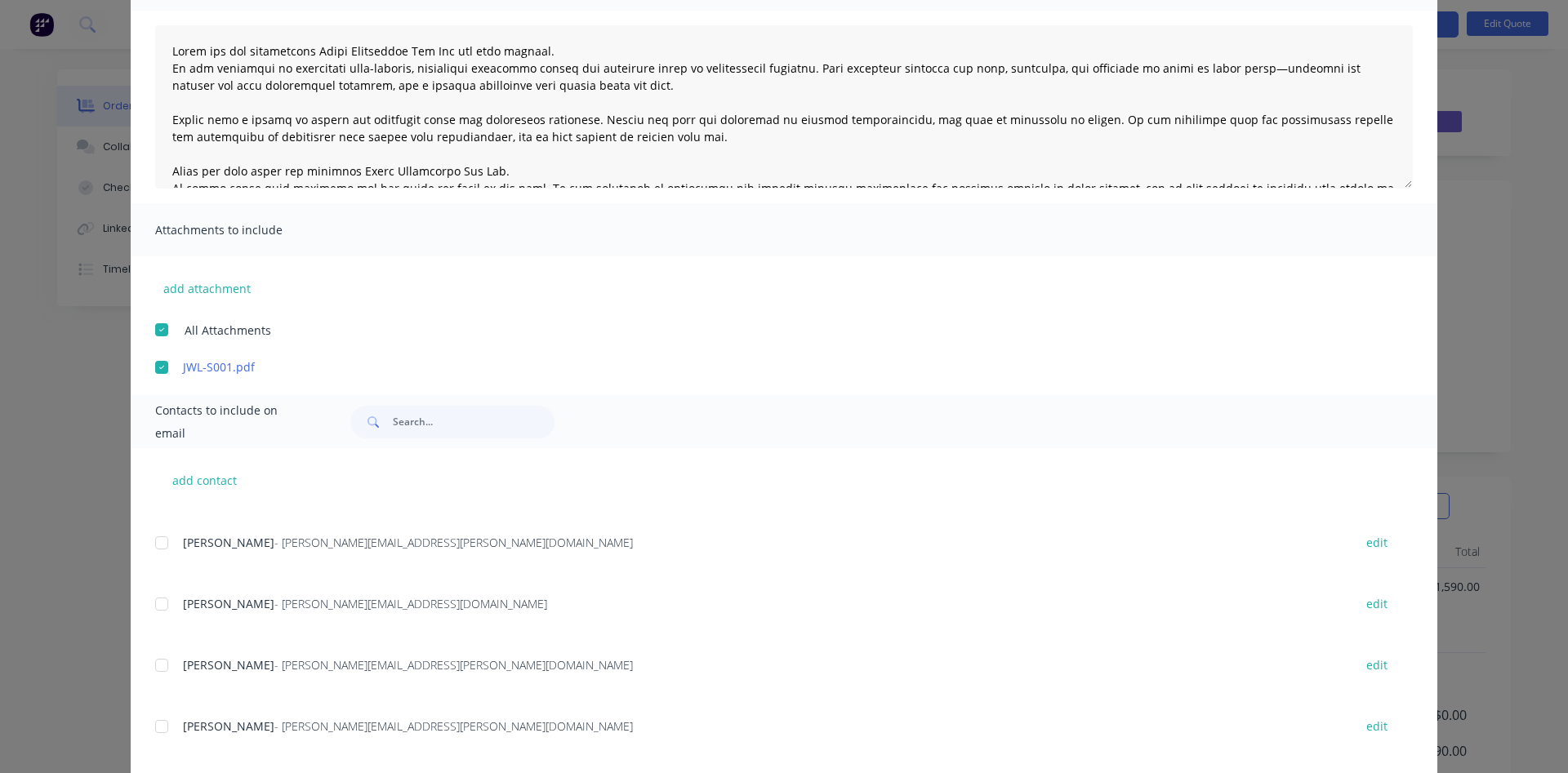
scroll to position [0, 0]
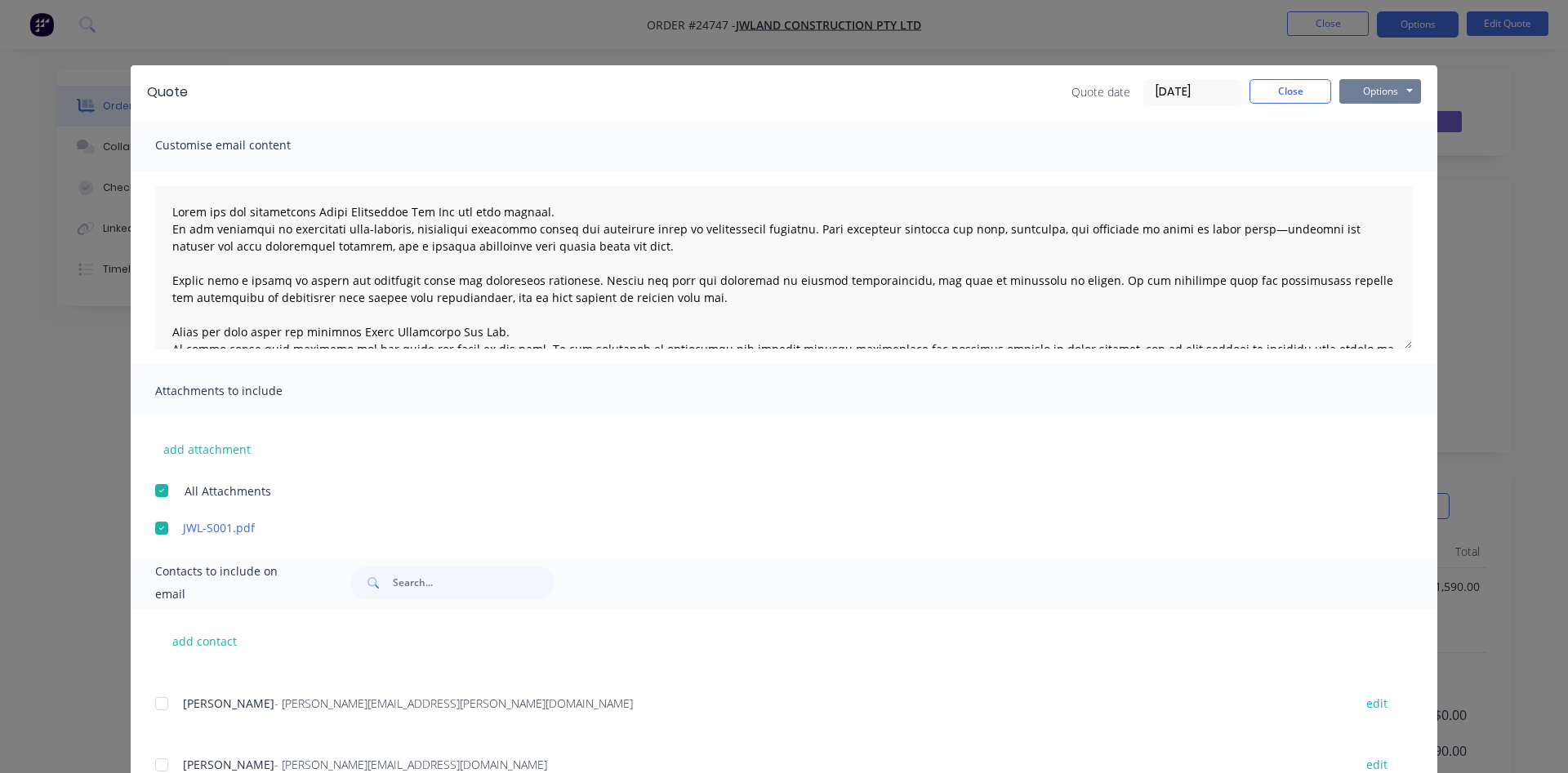
click at [1373, 89] on button "Options" at bounding box center [1380, 91] width 81 height 25
click at [1390, 172] on button "Email" at bounding box center [1392, 174] width 104 height 26
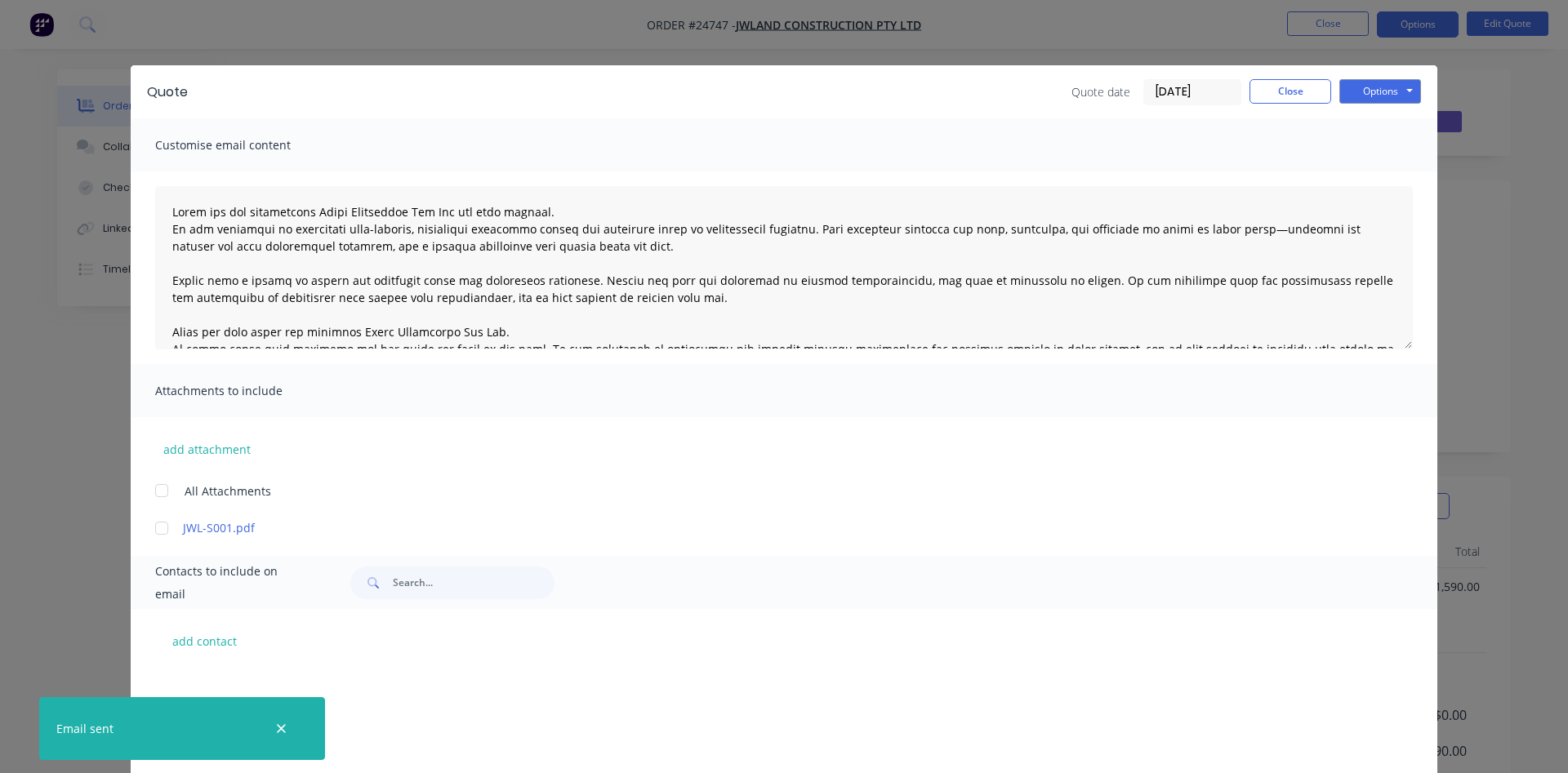
scroll to position [408, 0]
click at [1318, 88] on button "Close" at bounding box center [1290, 91] width 81 height 25
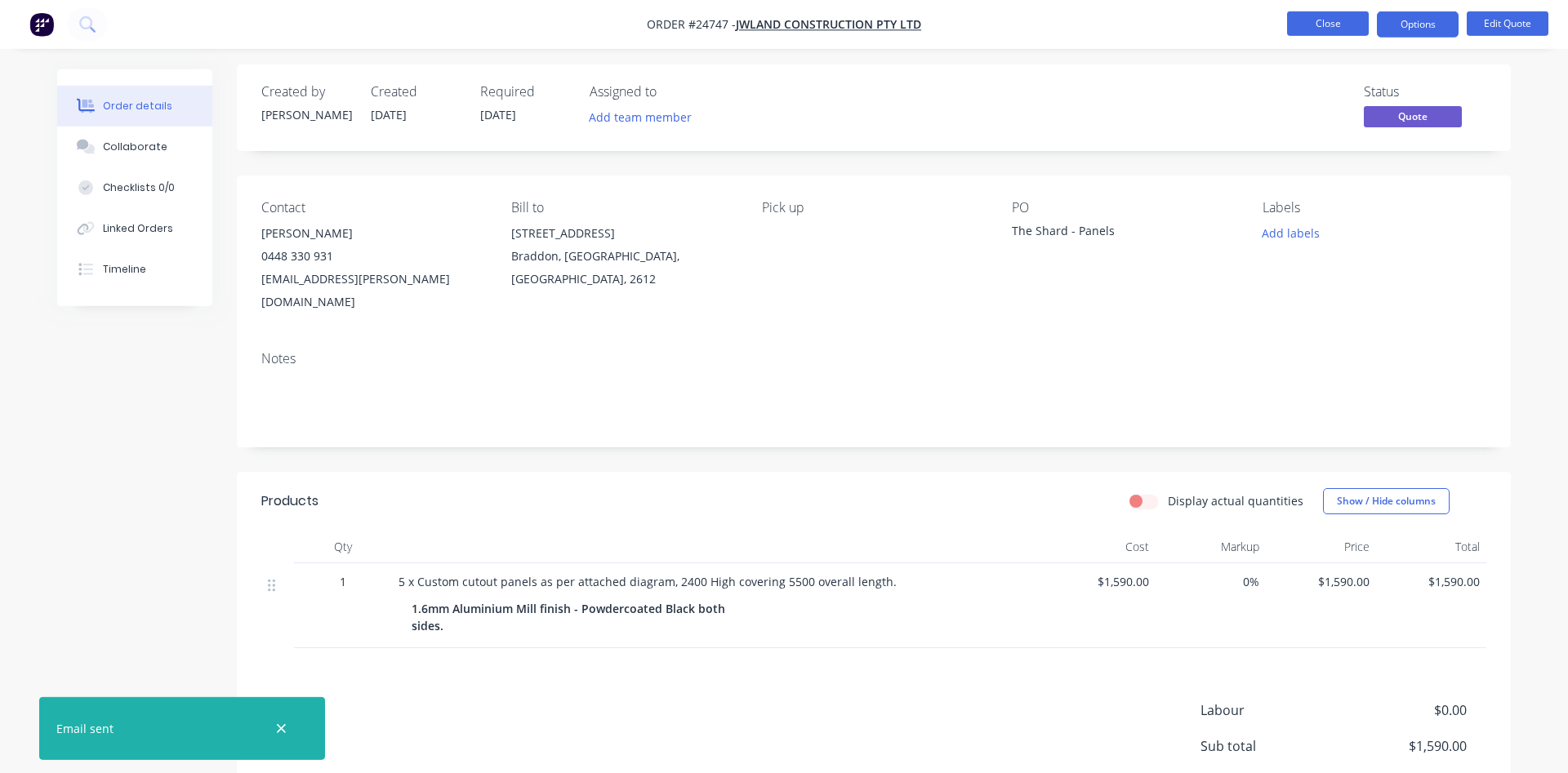
scroll to position [0, 0]
click at [1323, 26] on button "Close" at bounding box center [1328, 24] width 81 height 25
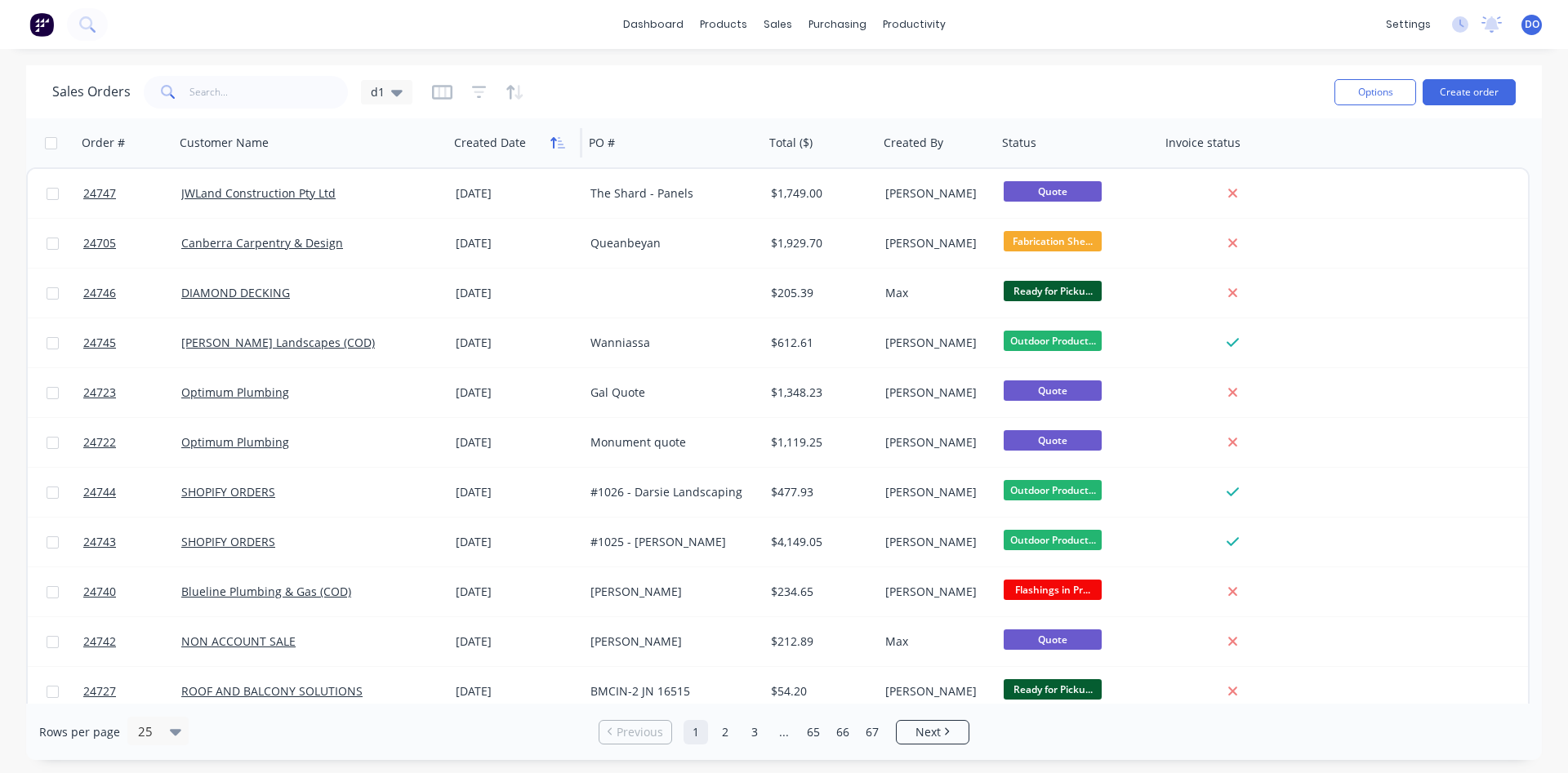
click at [550, 146] on icon "button" at bounding box center [558, 143] width 15 height 13
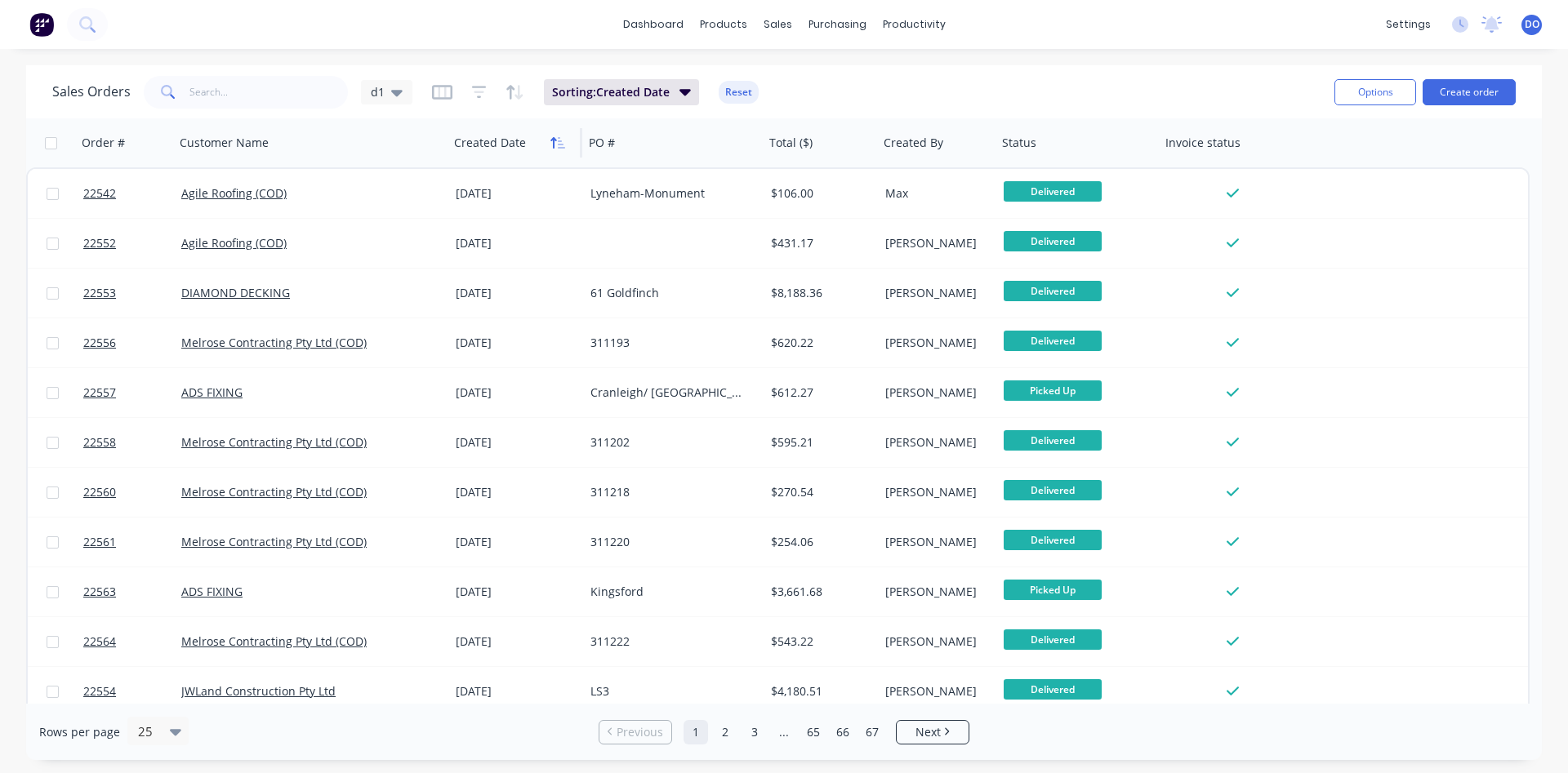
click at [553, 146] on icon "button" at bounding box center [553, 143] width 5 height 12
